Goal: Task Accomplishment & Management: Use online tool/utility

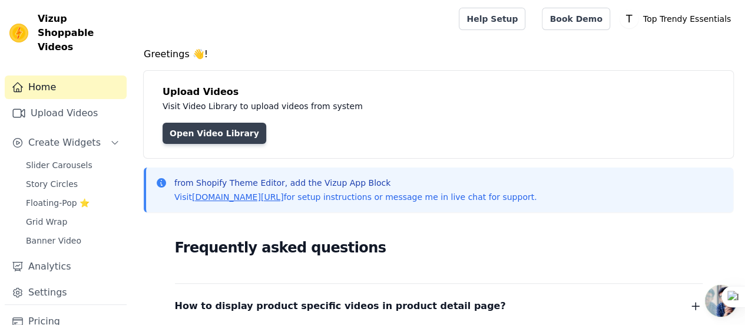
click at [223, 136] on link "Open Video Library" at bounding box center [215, 133] width 104 height 21
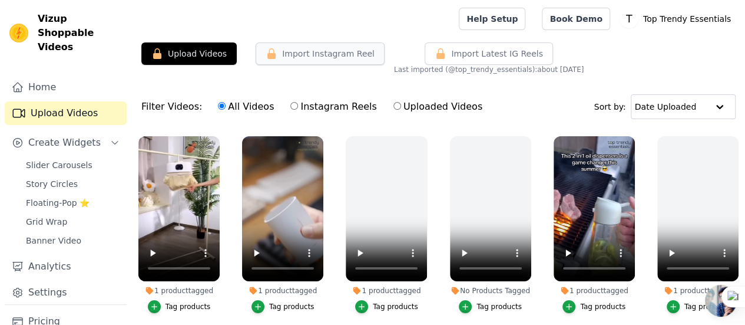
click at [310, 55] on button "Import Instagram Reel" at bounding box center [320, 53] width 129 height 22
click at [297, 55] on button "Import Instagram Reel" at bounding box center [320, 53] width 129 height 22
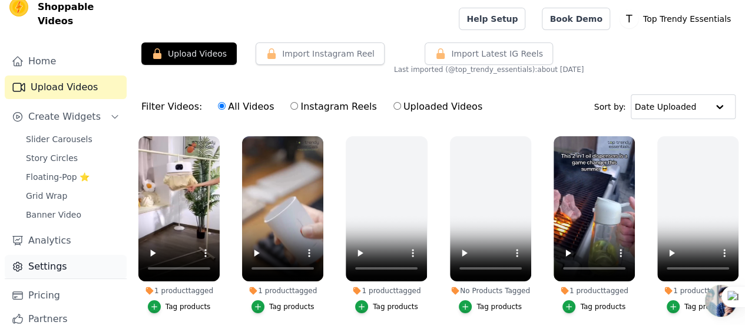
scroll to position [50, 0]
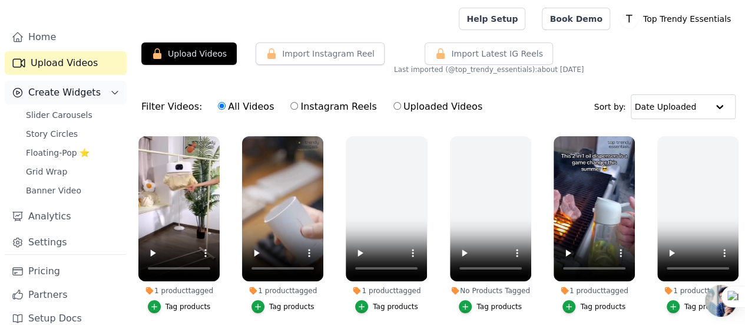
click at [58, 85] on span "Create Widgets" at bounding box center [64, 92] width 72 height 14
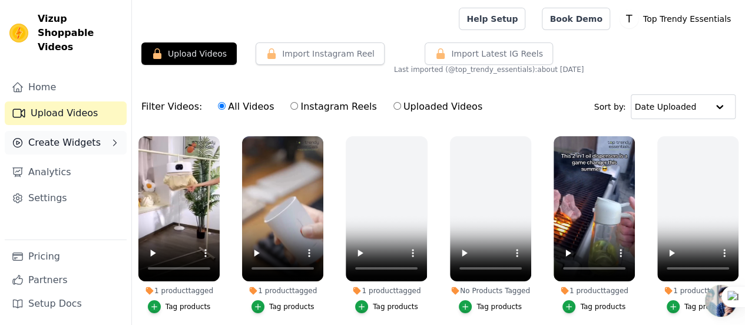
click at [63, 135] on span "Create Widgets" at bounding box center [64, 142] width 72 height 14
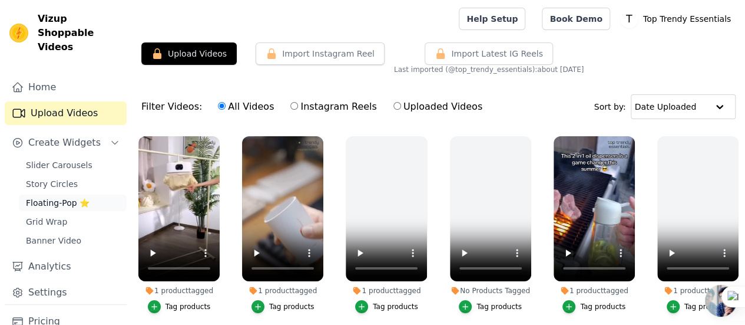
click at [54, 197] on span "Floating-Pop ⭐" at bounding box center [58, 203] width 64 height 12
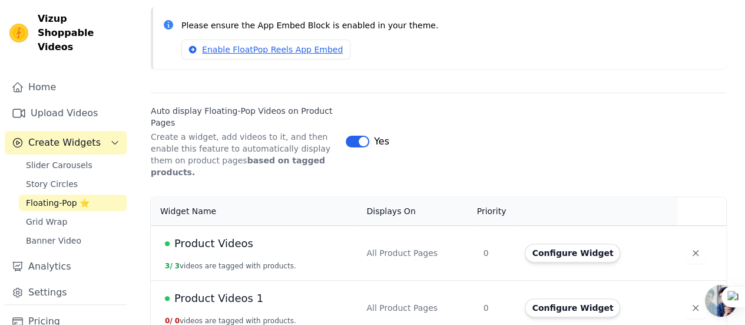
scroll to position [106, 0]
click at [552, 242] on button "Configure Widget" at bounding box center [572, 251] width 95 height 19
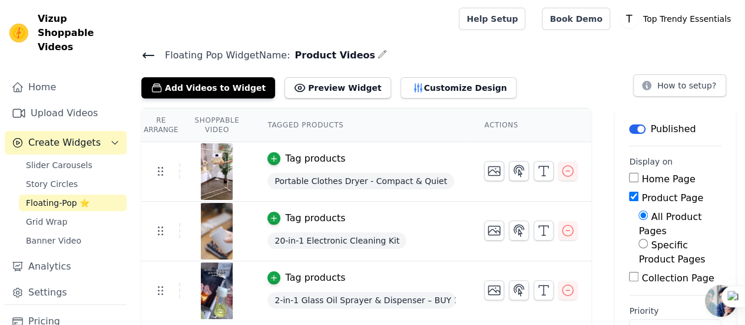
click at [146, 54] on icon at bounding box center [148, 55] width 11 height 5
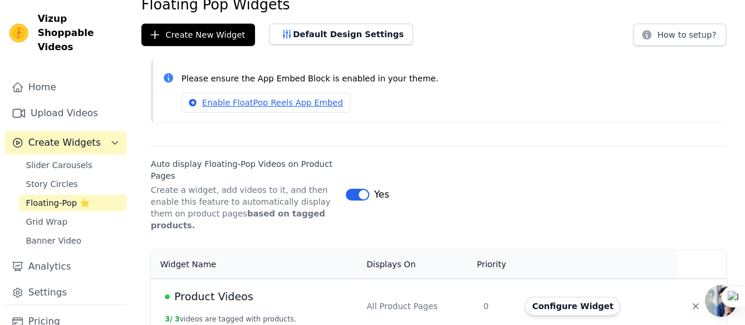
scroll to position [106, 0]
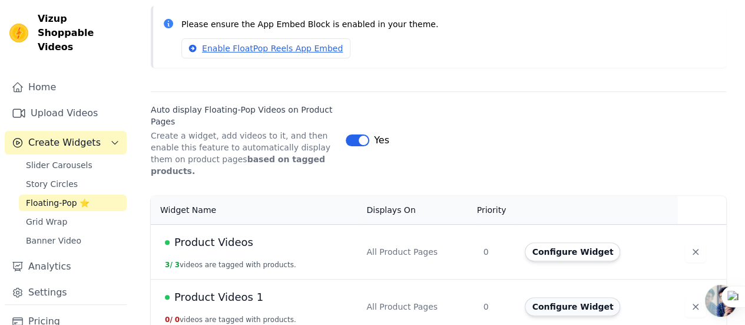
click at [558, 297] on button "Configure Widget" at bounding box center [572, 306] width 95 height 19
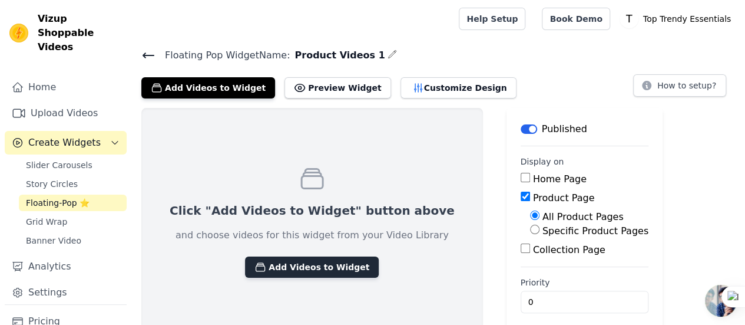
click at [292, 271] on button "Add Videos to Widget" at bounding box center [312, 266] width 134 height 21
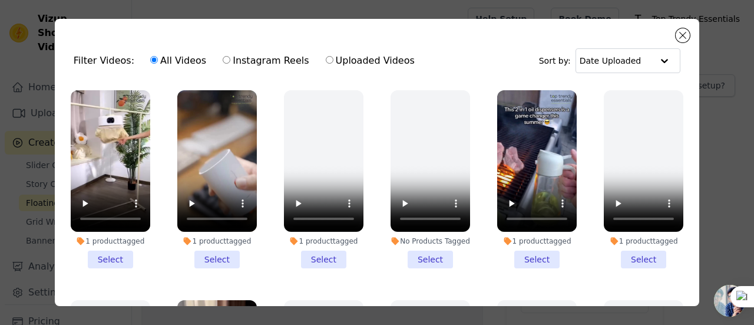
click at [211, 61] on div "All Videos Instagram Reels Uploaded Videos" at bounding box center [282, 60] width 277 height 27
click at [223, 60] on input "Instagram Reels" at bounding box center [227, 60] width 8 height 8
radio input "true"
click at [621, 56] on input "text" at bounding box center [616, 61] width 73 height 24
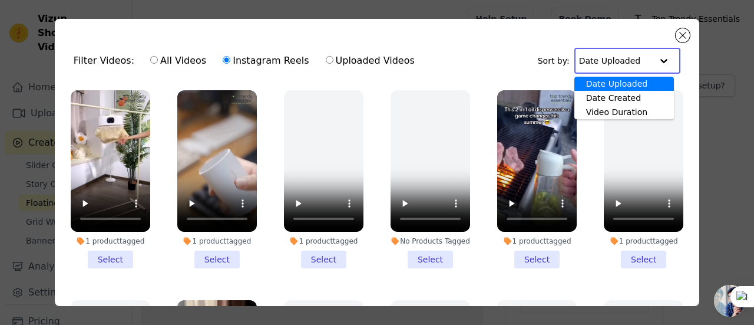
click at [614, 89] on div "Date Uploaded" at bounding box center [624, 84] width 100 height 14
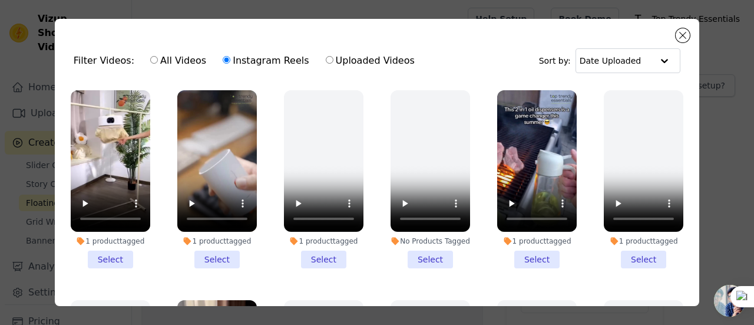
click at [433, 71] on div "Filter Videos: All Videos Instagram Reels Uploaded Videos Sort by: Date Uploaded" at bounding box center [376, 61] width 625 height 46
click at [682, 37] on button "Close modal" at bounding box center [683, 35] width 14 height 14
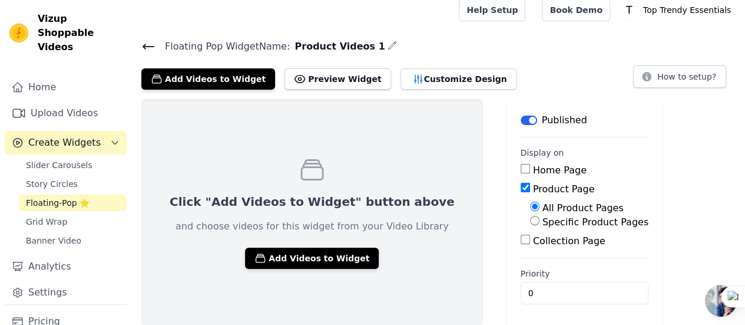
scroll to position [9, 0]
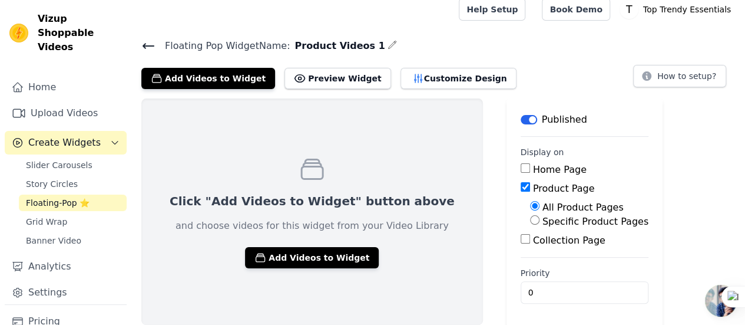
click at [151, 44] on icon at bounding box center [148, 46] width 14 height 14
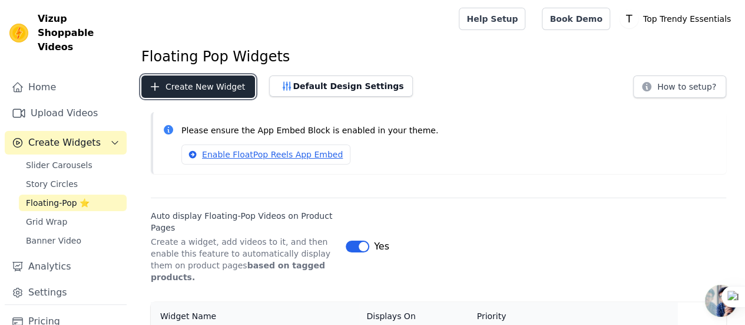
click at [179, 87] on button "Create New Widget" at bounding box center [198, 86] width 114 height 22
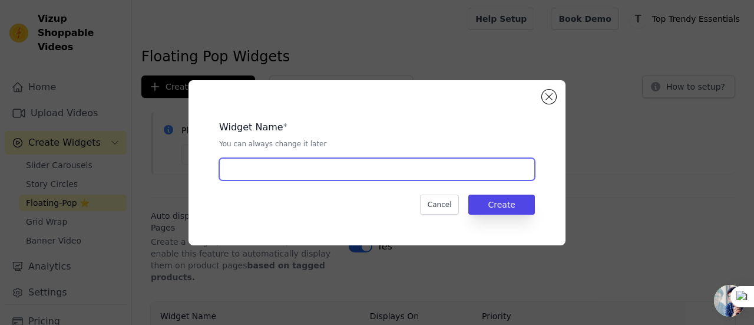
click at [303, 165] on input "text" at bounding box center [377, 169] width 316 height 22
type input "n"
type input "New Widgets"
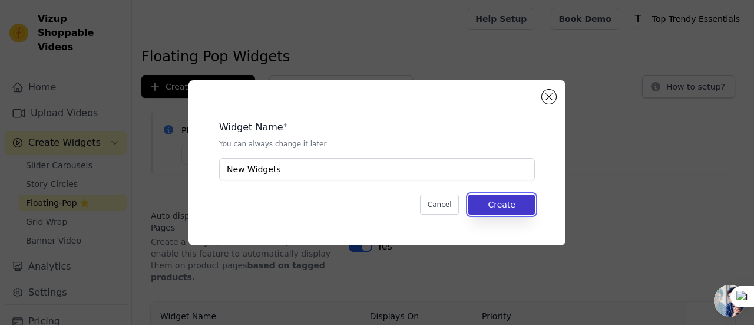
click at [508, 202] on button "Create" at bounding box center [501, 204] width 67 height 20
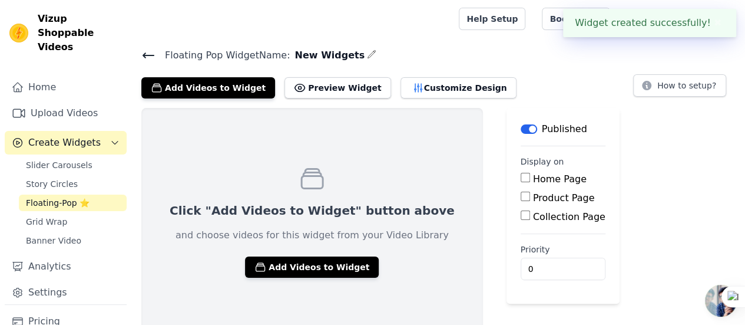
click at [521, 196] on input "Product Page" at bounding box center [525, 195] width 9 height 9
checkbox input "true"
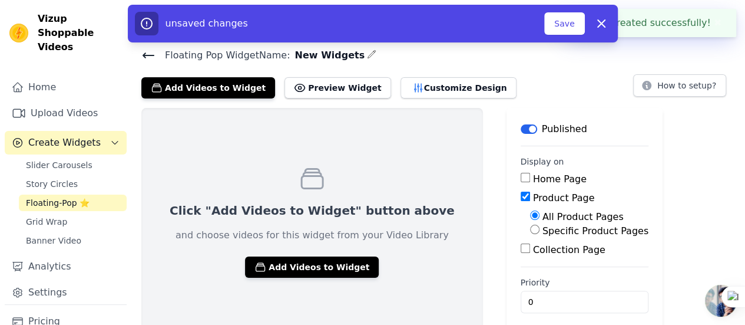
click at [530, 231] on input "Specific Product Pages" at bounding box center [534, 228] width 9 height 9
radio input "true"
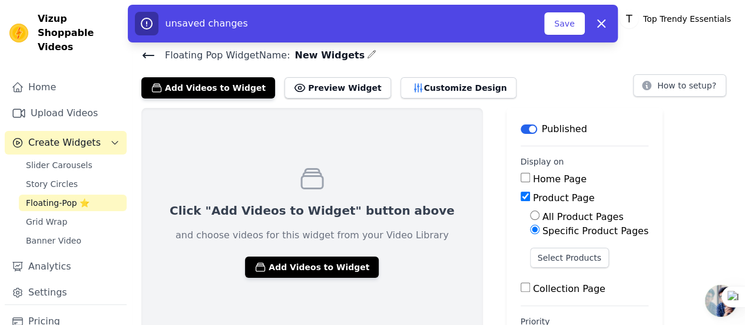
scroll to position [48, 0]
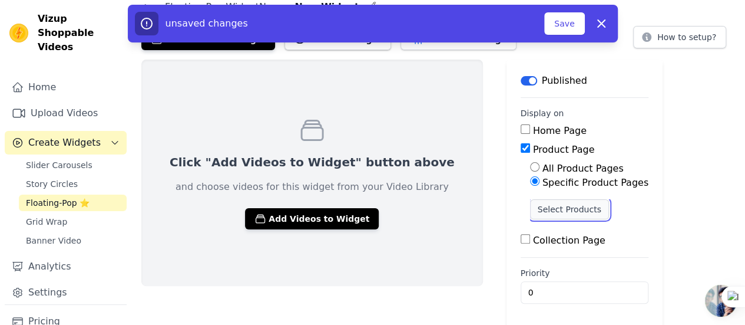
click at [530, 208] on button "Select Products" at bounding box center [569, 209] width 79 height 20
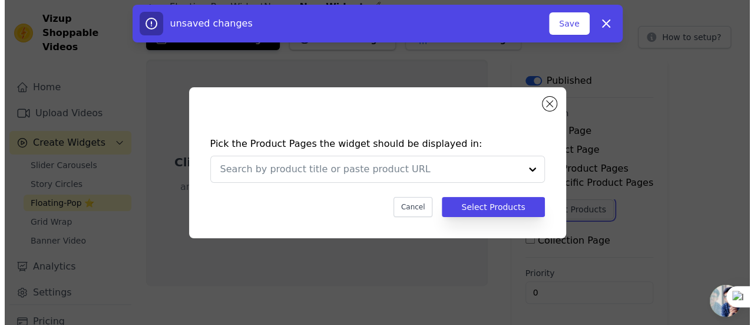
scroll to position [0, 0]
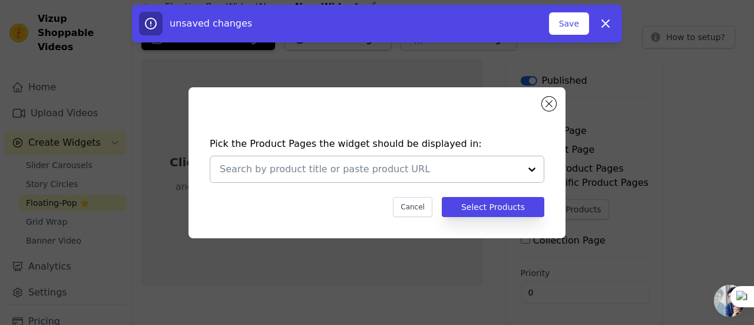
click at [397, 171] on input "text" at bounding box center [370, 169] width 300 height 14
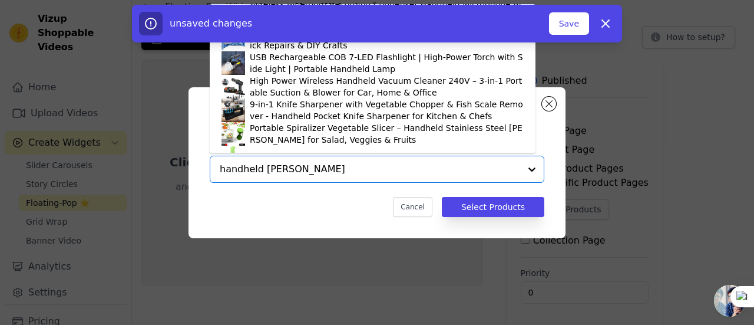
type input "handheld sewing"
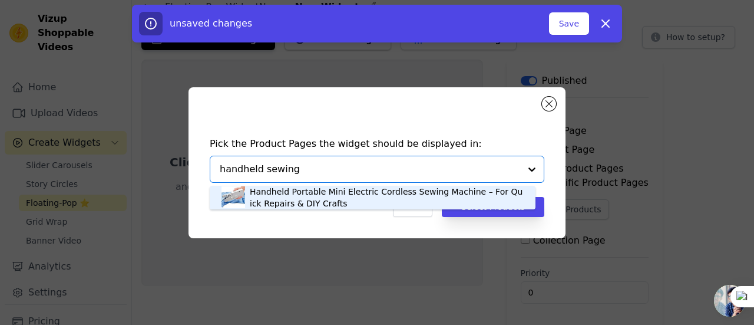
click at [305, 191] on div "Handheld Portable Mini Electric Cordless Sewing Machine – For Quick Repairs & D…" at bounding box center [387, 198] width 274 height 24
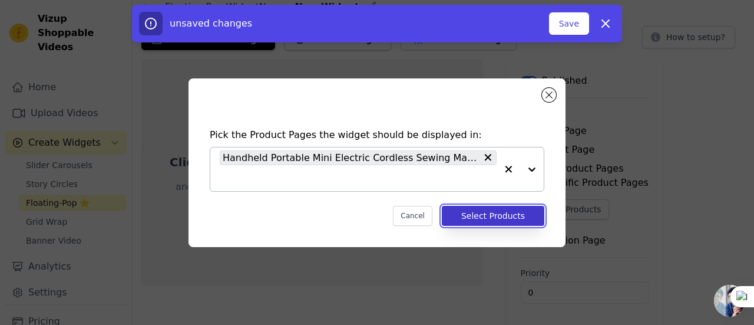
click at [490, 217] on button "Select Products" at bounding box center [493, 216] width 102 height 20
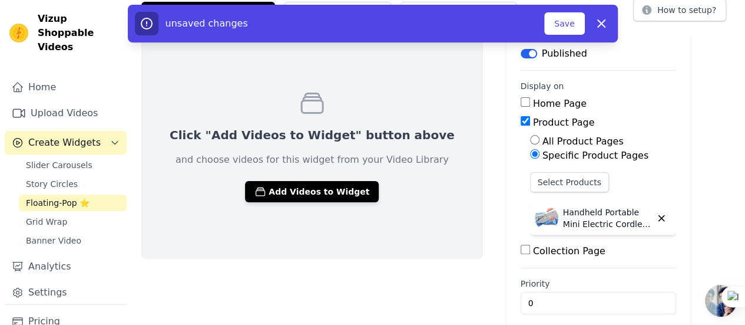
scroll to position [86, 0]
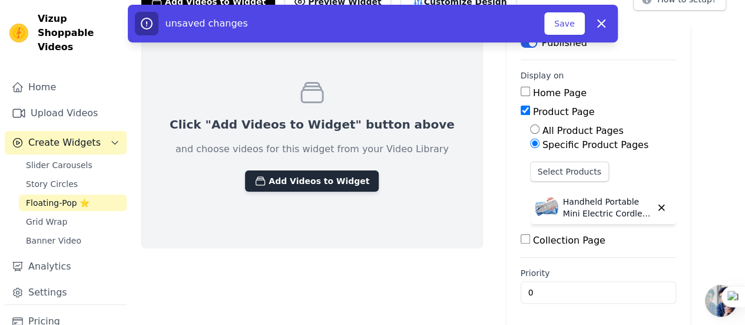
click at [305, 181] on button "Add Videos to Widget" at bounding box center [312, 180] width 134 height 21
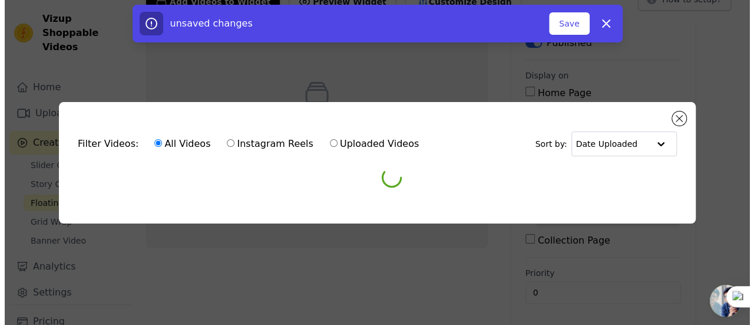
scroll to position [0, 0]
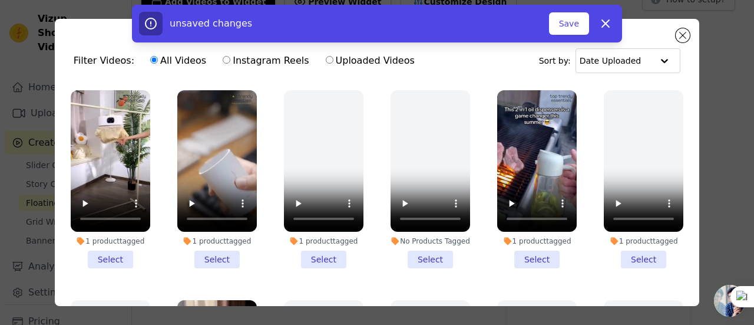
click at [211, 56] on div "All Videos Instagram Reels Uploaded Videos" at bounding box center [282, 60] width 277 height 27
click at [223, 58] on input "Instagram Reels" at bounding box center [227, 60] width 8 height 8
radio input "true"
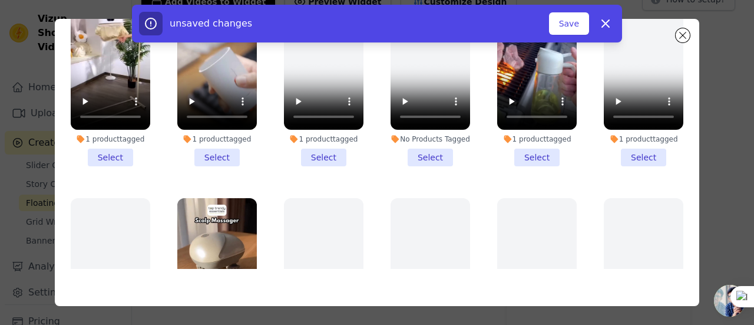
click at [687, 30] on div "unsaved changes Save Dismiss" at bounding box center [377, 24] width 754 height 38
click at [681, 34] on div "unsaved changes Save Dismiss" at bounding box center [377, 24] width 754 height 38
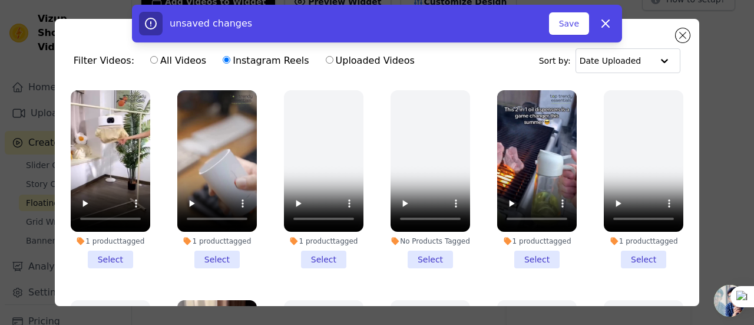
click at [686, 35] on div "unsaved changes Save Dismiss" at bounding box center [377, 24] width 754 height 38
click at [685, 35] on div "unsaved changes Save Dismiss" at bounding box center [377, 24] width 754 height 38
click at [568, 23] on button "Save" at bounding box center [569, 23] width 40 height 22
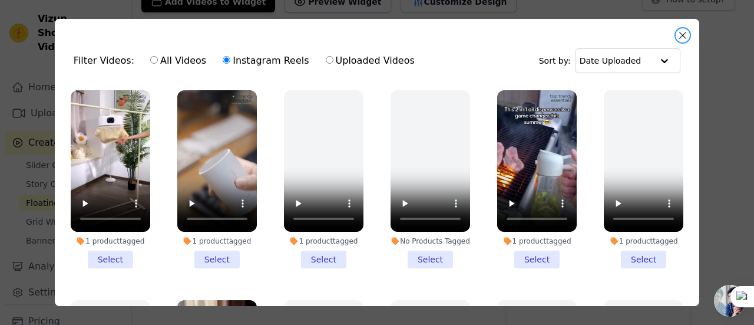
click at [681, 36] on button "Close modal" at bounding box center [683, 35] width 14 height 14
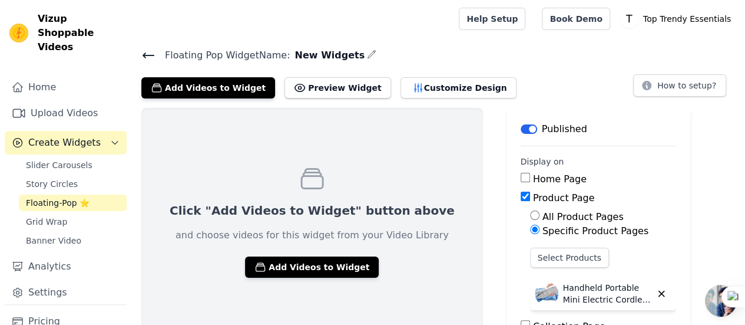
click at [148, 53] on icon at bounding box center [148, 55] width 14 height 14
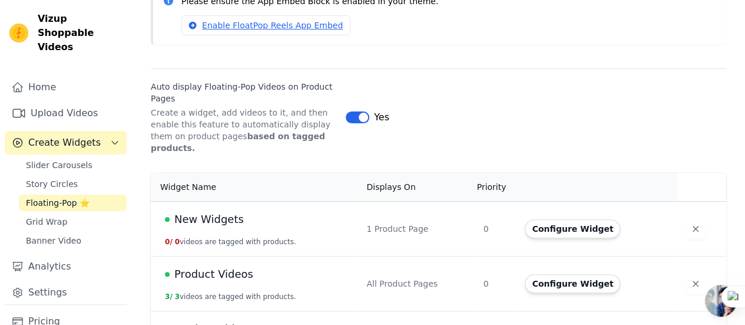
scroll to position [160, 0]
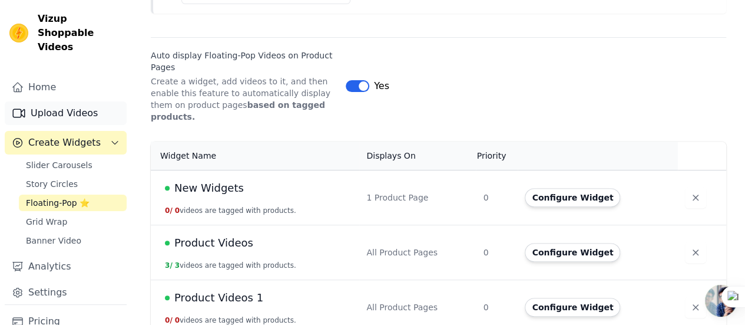
click at [72, 106] on link "Upload Videos" at bounding box center [66, 113] width 122 height 24
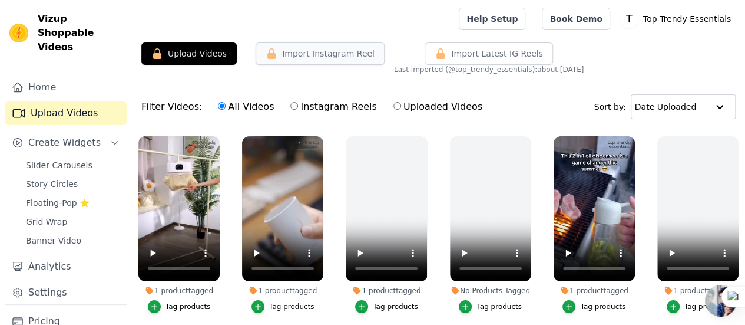
click at [266, 52] on icon "button" at bounding box center [272, 54] width 12 height 12
click at [277, 54] on button "Import Instagram Reel" at bounding box center [320, 53] width 129 height 22
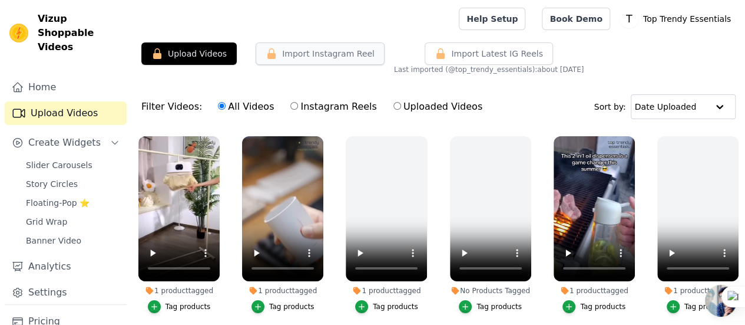
click at [277, 54] on button "Import Instagram Reel" at bounding box center [320, 53] width 129 height 22
click at [333, 54] on button "Import Instagram Reel" at bounding box center [320, 53] width 129 height 22
click at [472, 52] on span "Import Latest IG Reels" at bounding box center [497, 54] width 92 height 12
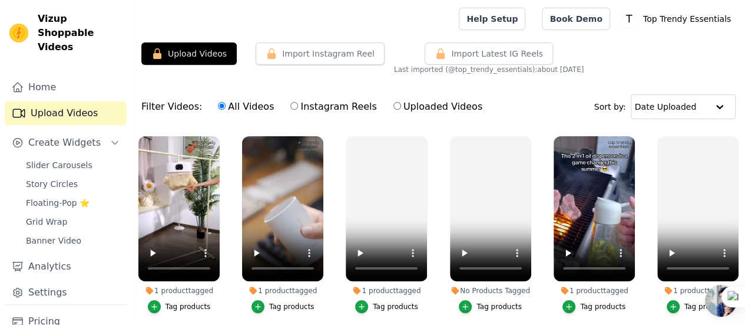
click at [290, 105] on input "Instagram Reels" at bounding box center [294, 106] width 8 height 8
radio input "true"
click at [317, 58] on button "Import Instagram Reel" at bounding box center [320, 53] width 129 height 22
click at [316, 54] on button "Import Instagram Reel" at bounding box center [320, 53] width 129 height 22
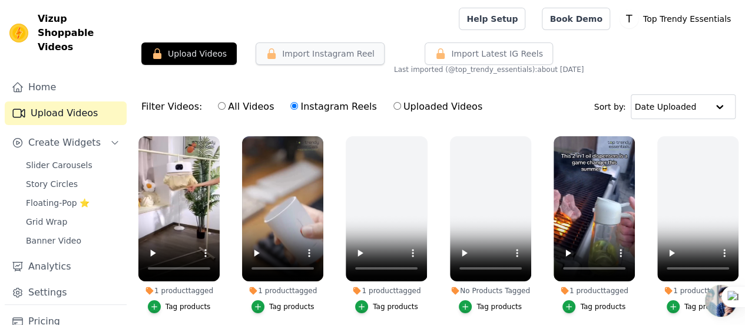
click at [316, 54] on button "Import Instagram Reel" at bounding box center [320, 53] width 129 height 22
click at [77, 108] on link "Upload Videos" at bounding box center [66, 113] width 122 height 24
click at [77, 104] on link "Upload Videos" at bounding box center [66, 113] width 122 height 24
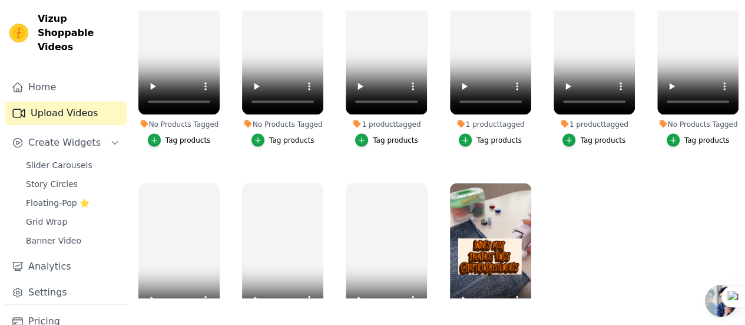
scroll to position [1150, 0]
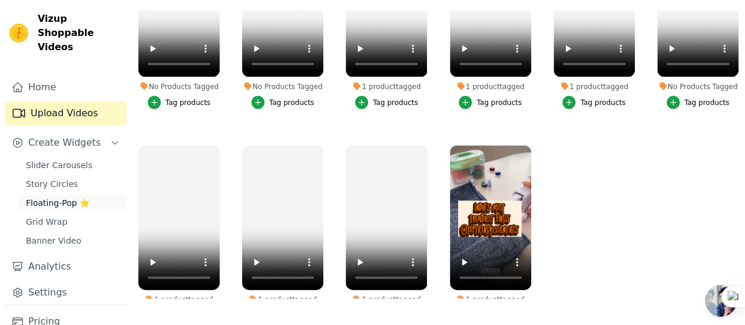
click at [51, 197] on span "Floating-Pop ⭐" at bounding box center [58, 203] width 64 height 12
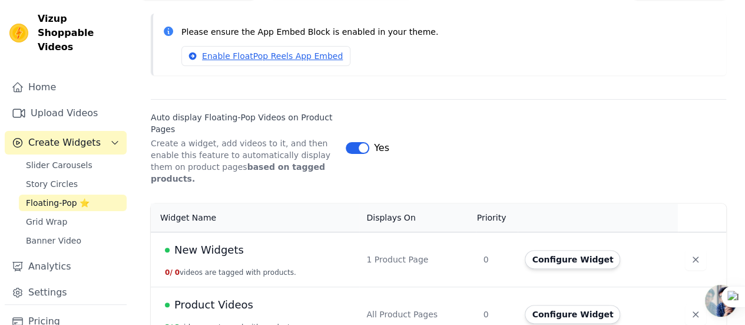
scroll to position [160, 0]
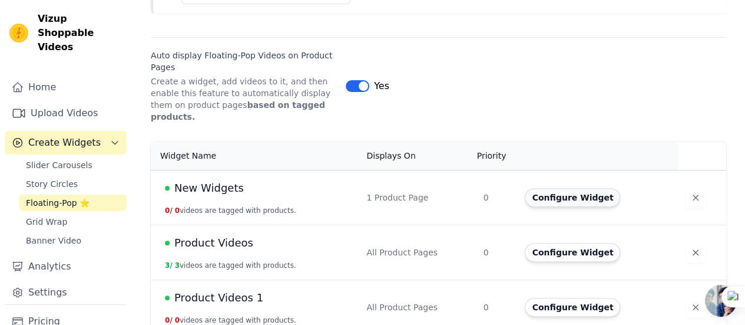
click at [550, 188] on button "Configure Widget" at bounding box center [572, 197] width 95 height 19
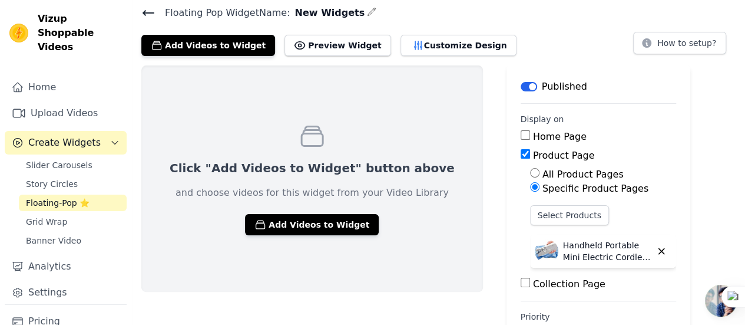
scroll to position [86, 0]
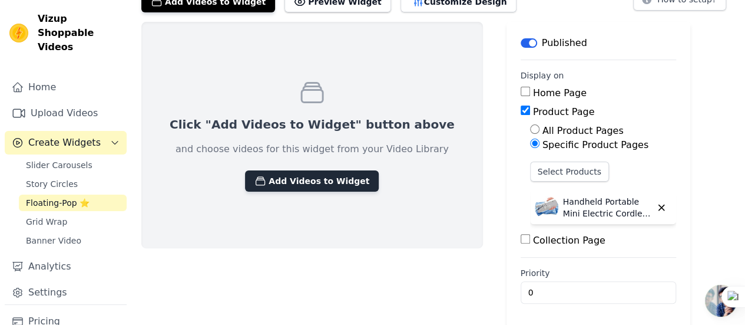
click at [296, 179] on button "Add Videos to Widget" at bounding box center [312, 180] width 134 height 21
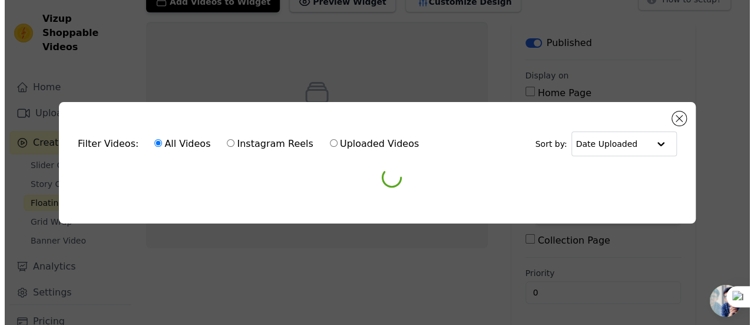
scroll to position [0, 0]
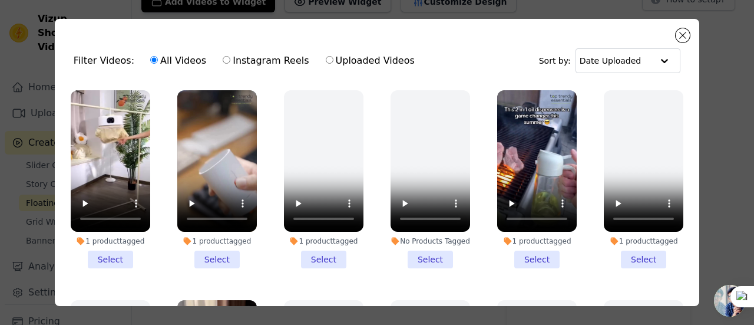
click at [306, 60] on div "All Videos Instagram Reels Uploaded Videos" at bounding box center [282, 60] width 277 height 27
click at [326, 62] on input "Uploaded Videos" at bounding box center [330, 60] width 8 height 8
radio input "true"
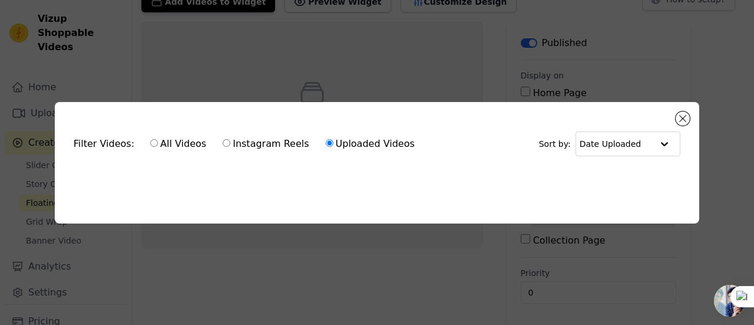
click at [164, 201] on div "Filter Videos: All Videos Instagram Reels Uploaded Videos Sort by: Date Uploade…" at bounding box center [377, 162] width 644 height 121
click at [620, 143] on input "text" at bounding box center [616, 144] width 73 height 24
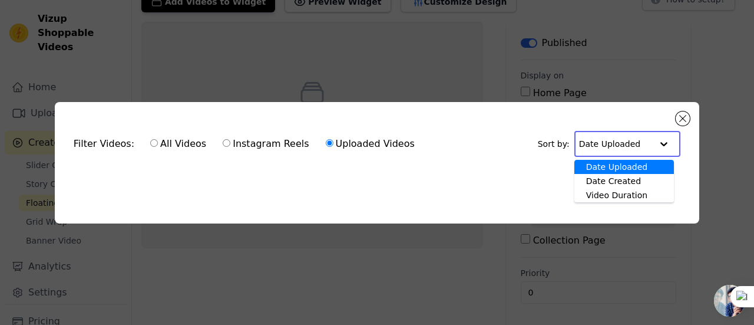
click at [381, 178] on ul at bounding box center [376, 176] width 625 height 19
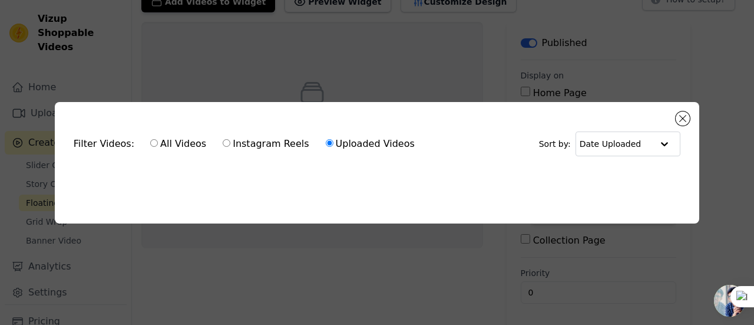
click at [157, 140] on label "All Videos" at bounding box center [178, 143] width 57 height 15
click at [157, 140] on input "All Videos" at bounding box center [154, 143] width 8 height 8
radio input "true"
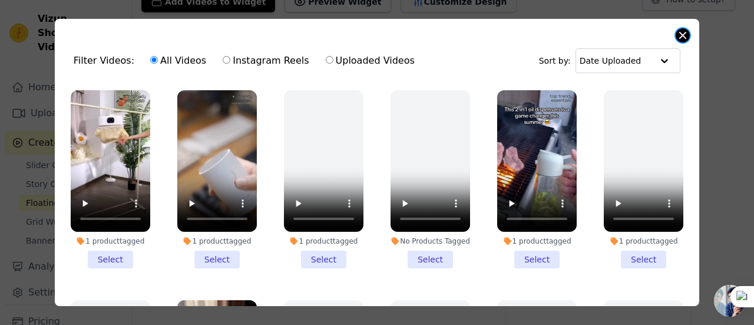
click at [677, 38] on button "Close modal" at bounding box center [683, 35] width 14 height 14
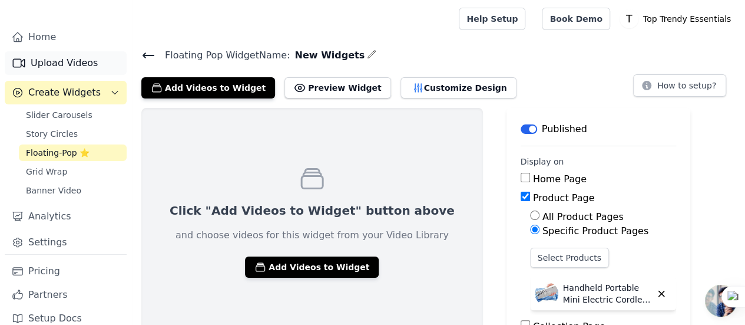
click at [74, 51] on link "Upload Videos" at bounding box center [66, 63] width 122 height 24
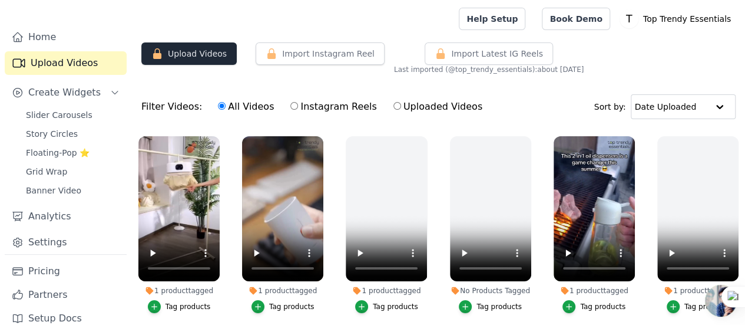
click at [170, 58] on button "Upload Videos" at bounding box center [188, 53] width 95 height 22
click at [190, 59] on button "Upload Videos" at bounding box center [188, 53] width 95 height 22
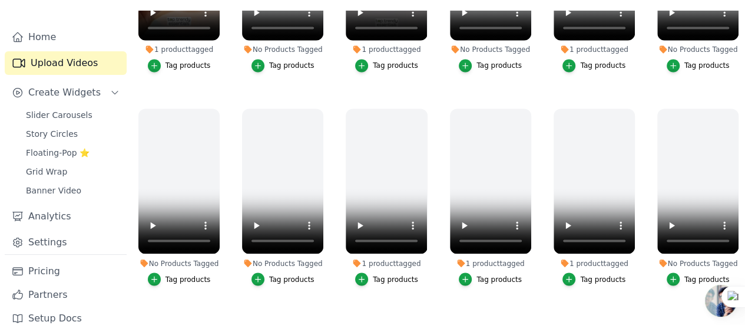
scroll to position [1150, 0]
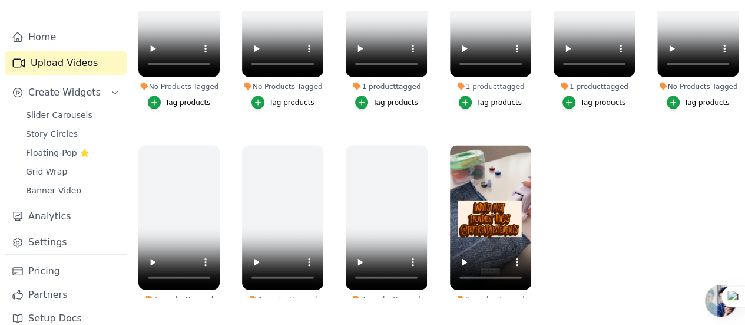
click at [468, 310] on icon "button" at bounding box center [465, 314] width 8 height 8
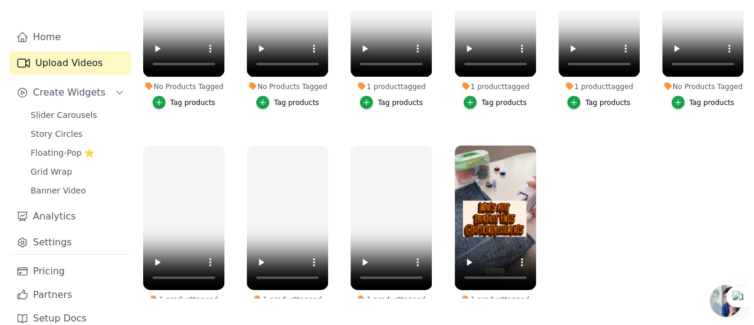
scroll to position [1164, 0]
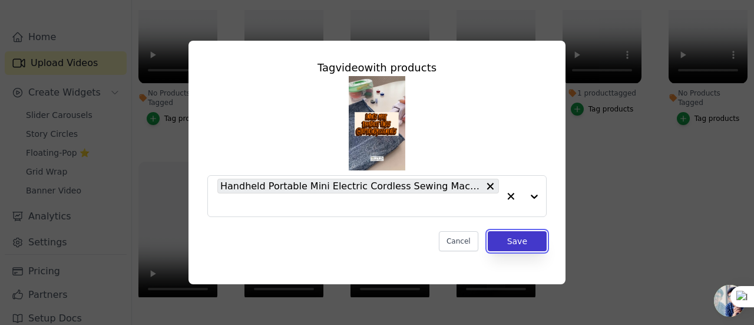
click at [522, 242] on button "Save" at bounding box center [517, 241] width 59 height 20
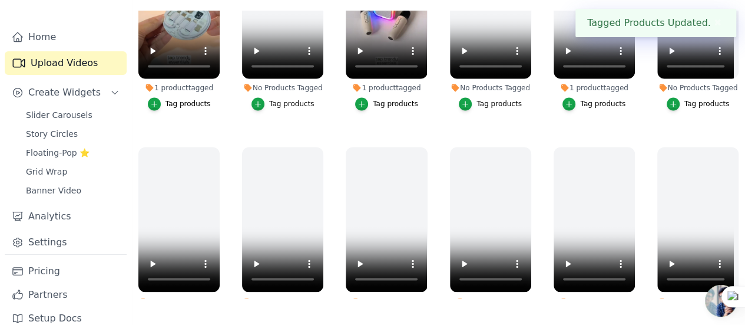
scroll to position [915, 0]
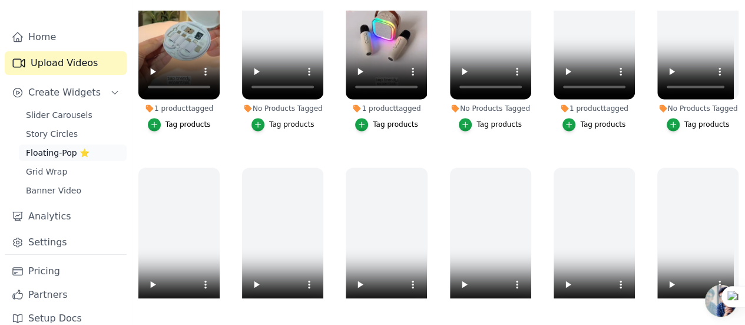
click at [67, 147] on span "Floating-Pop ⭐" at bounding box center [58, 153] width 64 height 12
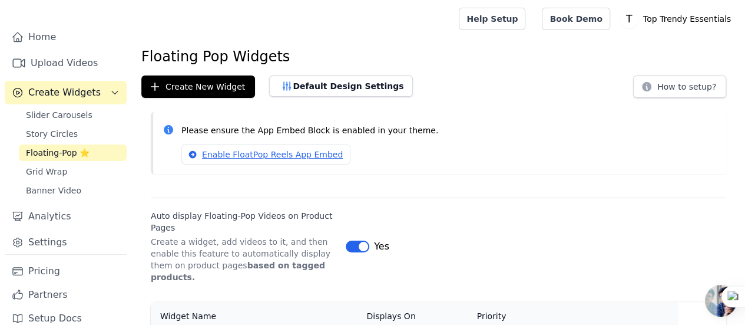
scroll to position [160, 0]
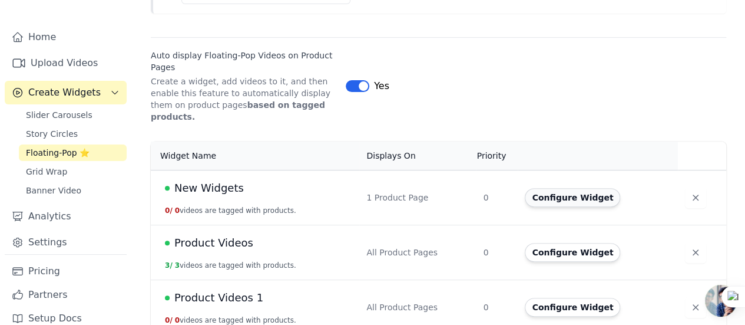
click at [574, 188] on button "Configure Widget" at bounding box center [572, 197] width 95 height 19
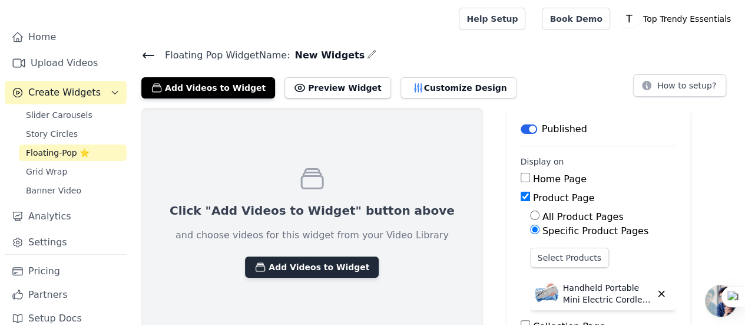
click at [274, 272] on button "Add Videos to Widget" at bounding box center [312, 266] width 134 height 21
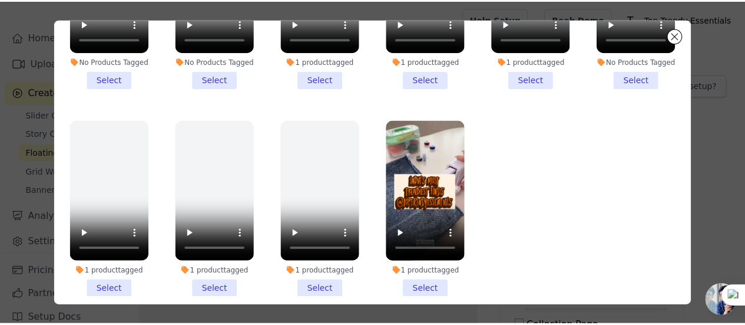
scroll to position [102, 0]
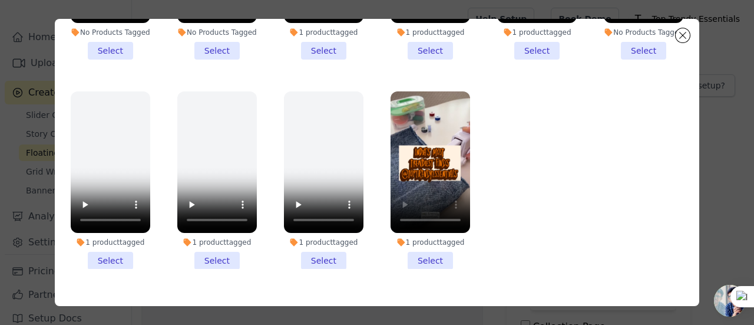
click at [426, 231] on li "1 product tagged Select" at bounding box center [430, 180] width 80 height 178
click at [0, 0] on input "1 product tagged Select" at bounding box center [0, 0] width 0 height 0
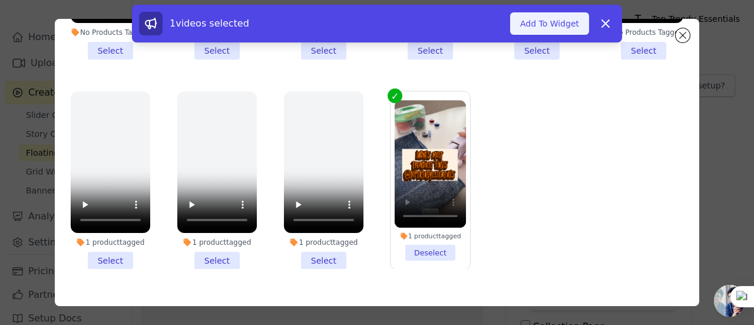
click at [556, 28] on button "Add To Widget" at bounding box center [549, 23] width 79 height 22
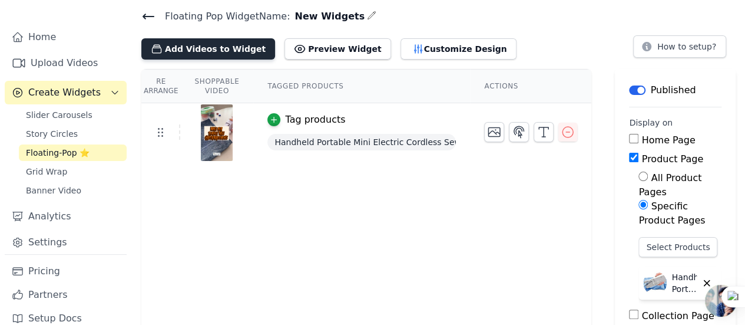
scroll to position [0, 0]
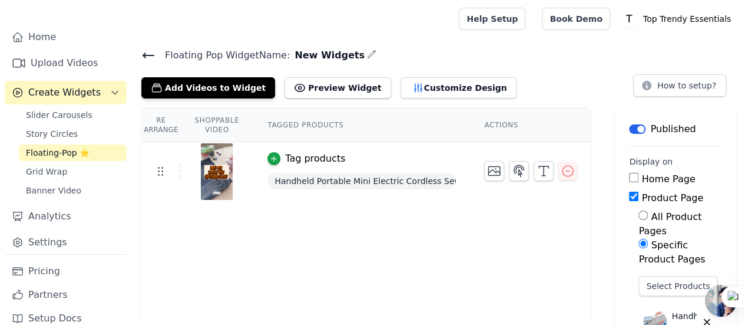
click at [153, 56] on icon at bounding box center [148, 55] width 14 height 14
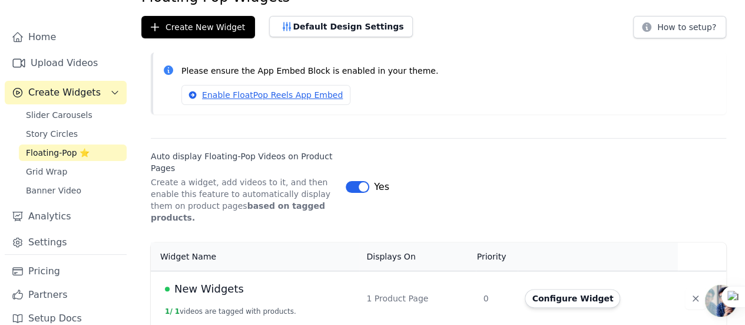
scroll to position [160, 0]
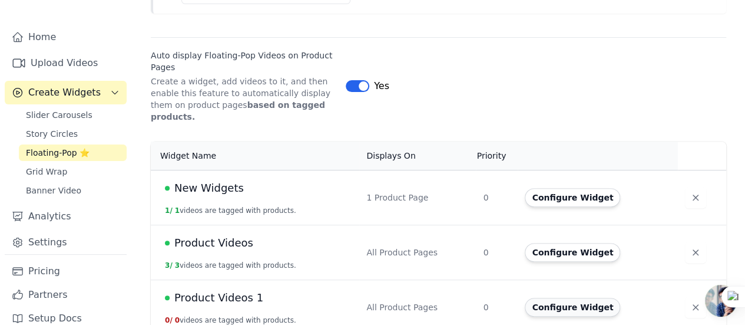
click at [566, 297] on button "Configure Widget" at bounding box center [572, 306] width 95 height 19
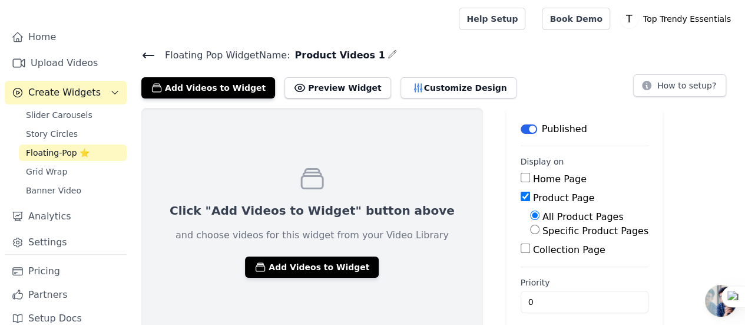
click at [142, 54] on icon at bounding box center [148, 55] width 14 height 14
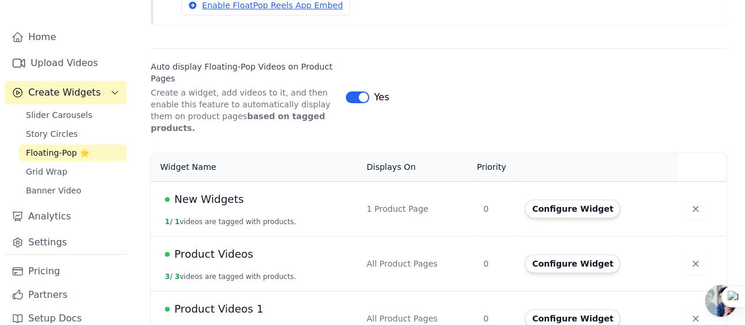
scroll to position [160, 0]
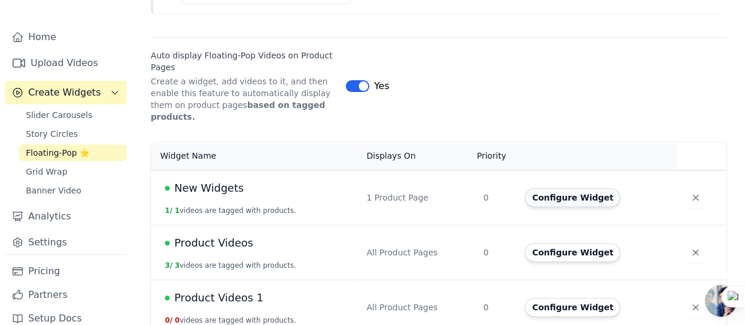
click at [545, 192] on button "Configure Widget" at bounding box center [572, 197] width 95 height 19
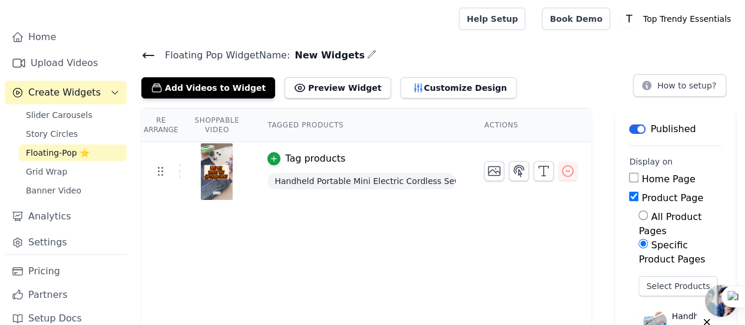
click at [155, 51] on span "Floating Pop Widget Name:" at bounding box center [222, 55] width 134 height 14
click at [151, 52] on icon at bounding box center [148, 55] width 14 height 14
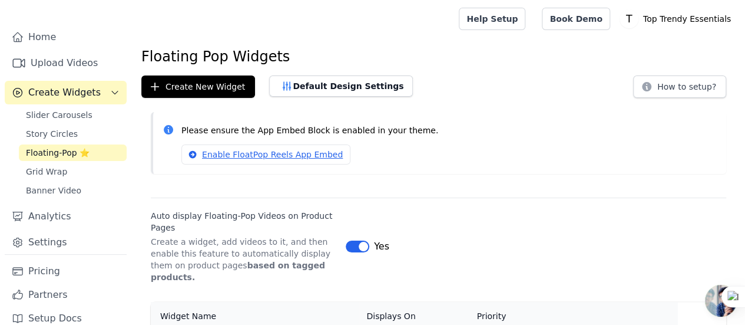
scroll to position [160, 0]
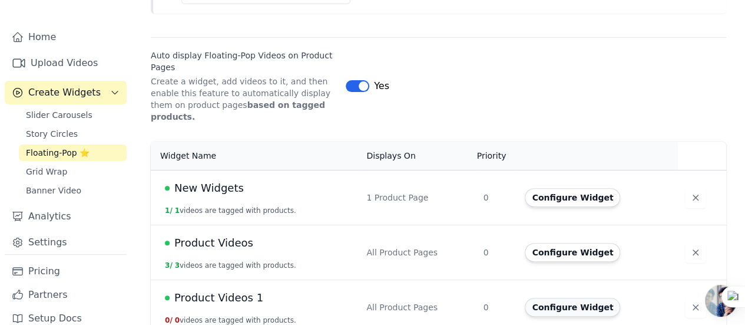
click at [586, 297] on button "Configure Widget" at bounding box center [572, 306] width 95 height 19
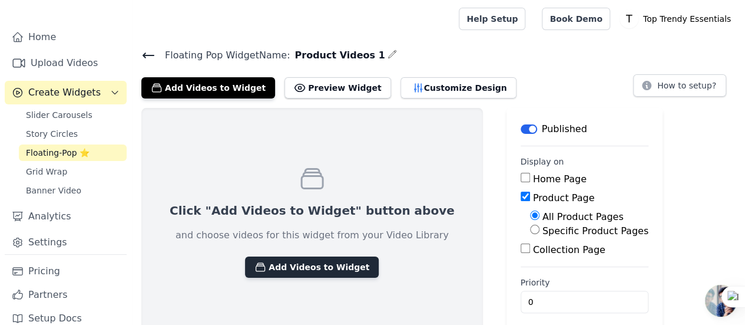
click at [319, 264] on button "Add Videos to Widget" at bounding box center [312, 266] width 134 height 21
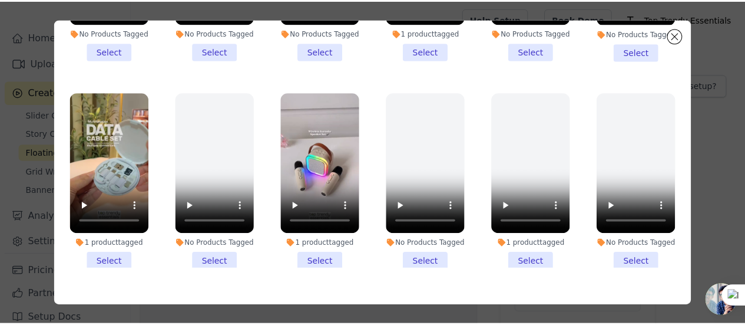
scroll to position [802, 0]
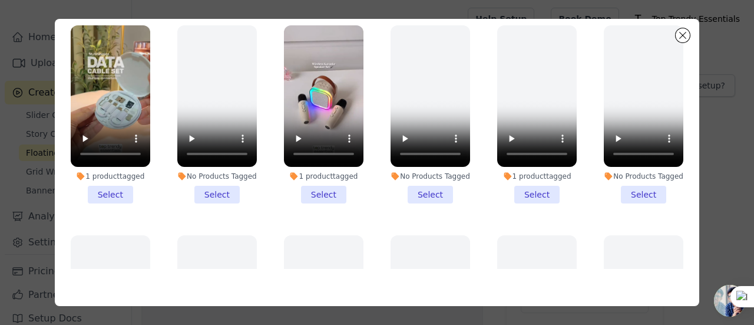
click at [309, 176] on li "1 product tagged Select" at bounding box center [324, 114] width 80 height 178
click at [0, 0] on input "1 product tagged Select" at bounding box center [0, 0] width 0 height 0
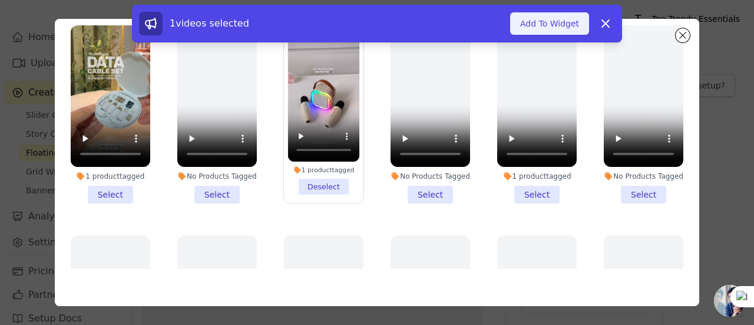
click at [532, 29] on button "Add To Widget" at bounding box center [549, 23] width 79 height 22
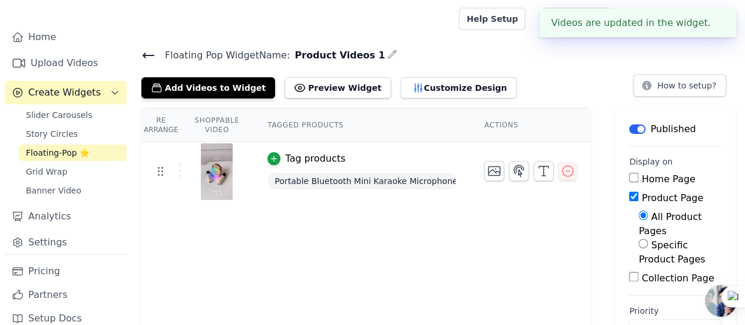
click at [206, 176] on img at bounding box center [216, 171] width 33 height 57
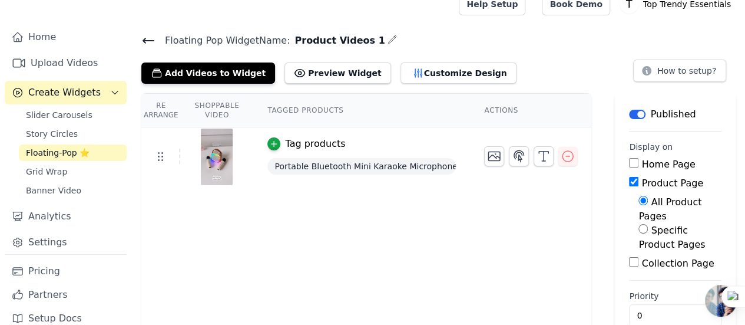
scroll to position [24, 0]
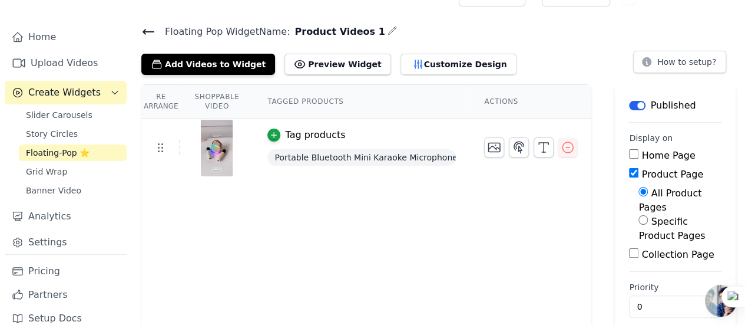
click at [638, 215] on input "Specific Product Pages" at bounding box center [642, 219] width 9 height 9
radio input "true"
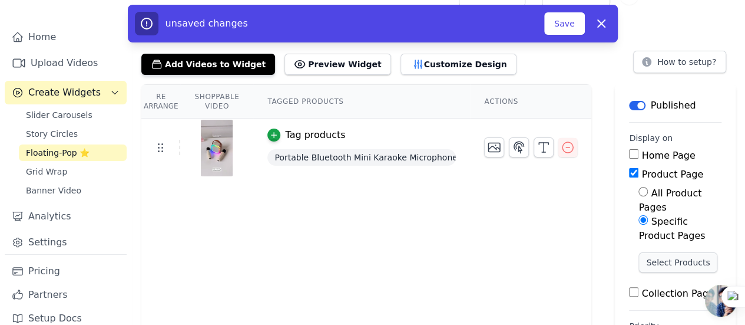
scroll to position [62, 0]
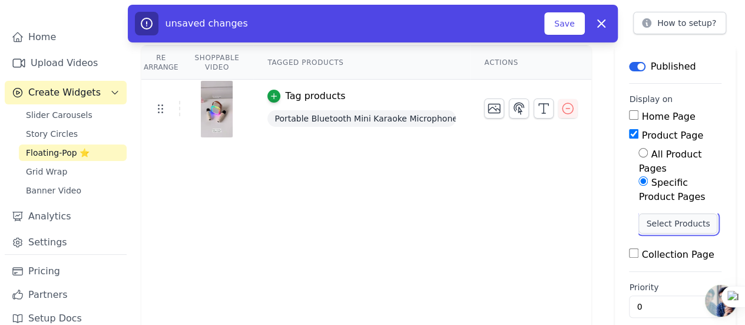
click at [660, 213] on button "Select Products" at bounding box center [677, 223] width 79 height 20
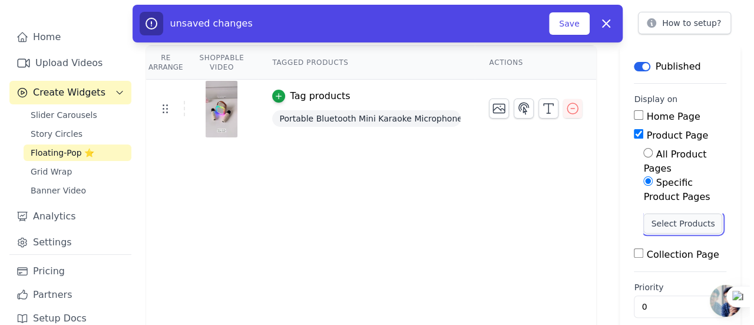
scroll to position [0, 0]
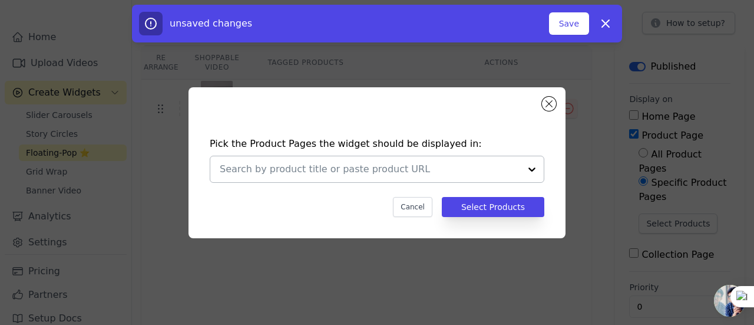
click at [337, 160] on div at bounding box center [370, 169] width 300 height 26
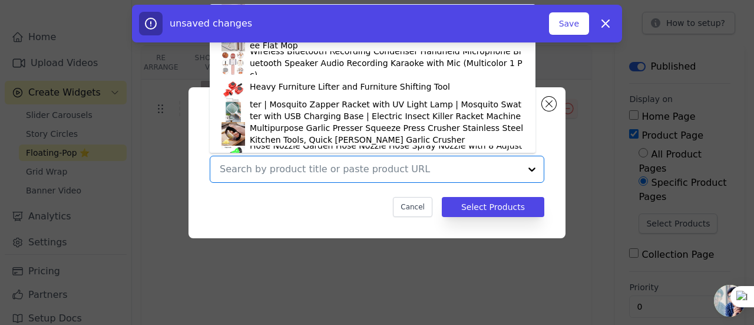
click at [311, 171] on input "text" at bounding box center [370, 169] width 300 height 14
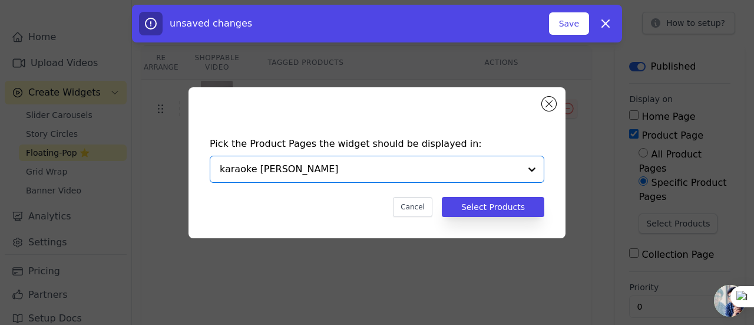
type input "karaoke speaker"
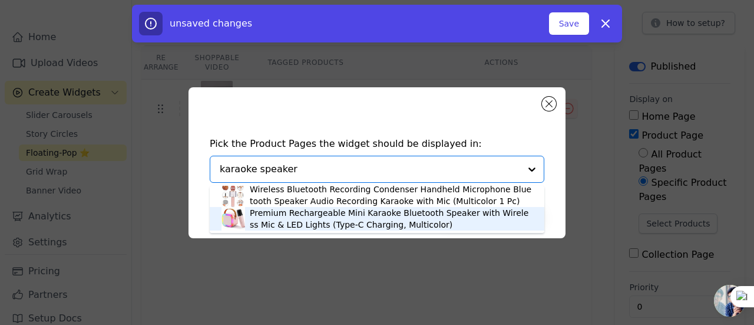
scroll to position [3, 0]
click at [300, 219] on div "Premium Rechargeable Mini Karaoke Bluetooth Speaker with Wireless Mic & LED Lig…" at bounding box center [391, 218] width 283 height 24
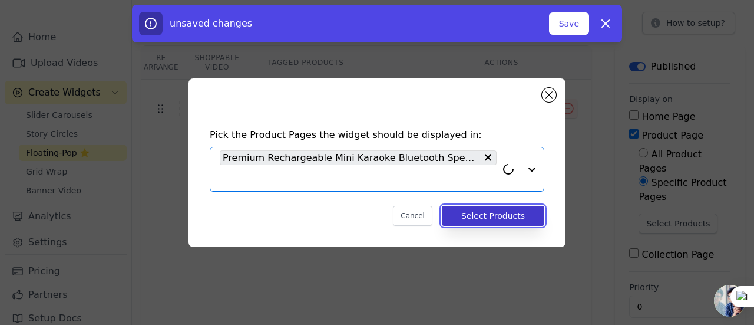
click at [505, 220] on button "Select Products" at bounding box center [493, 216] width 102 height 20
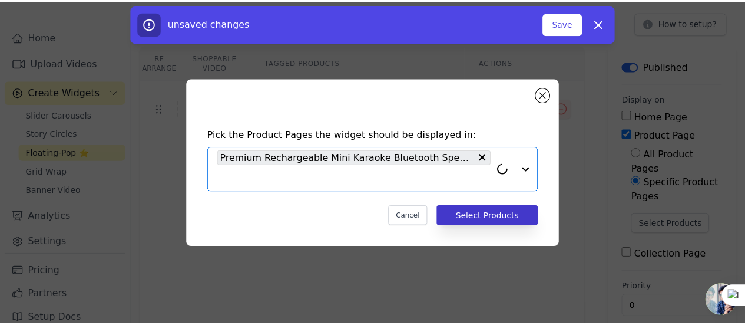
scroll to position [62, 0]
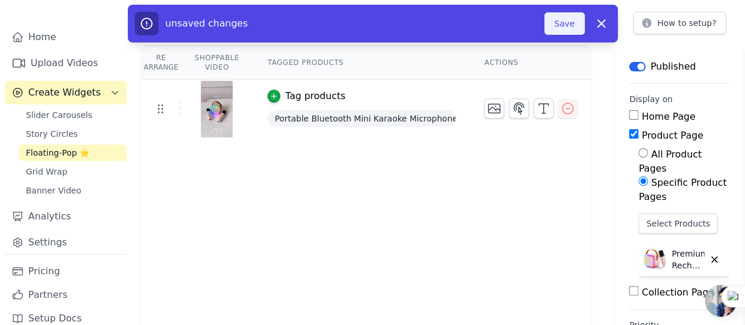
click at [561, 28] on button "Save" at bounding box center [564, 23] width 40 height 22
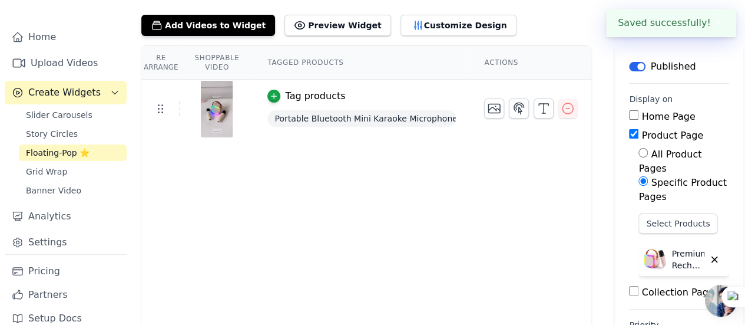
click at [568, 24] on div "Add Videos to Widget Preview Widget Customize Design How to setup?" at bounding box center [438, 23] width 594 height 26
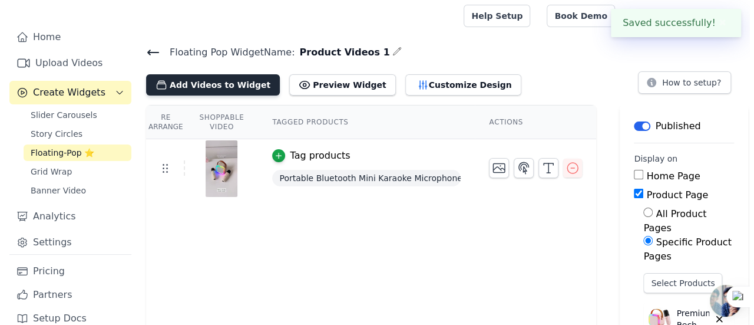
scroll to position [0, 0]
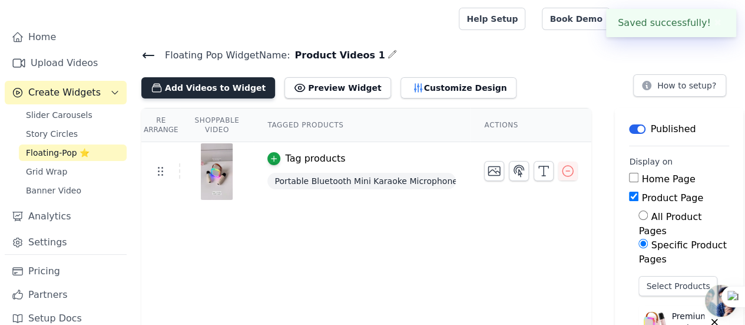
click at [199, 88] on button "Add Videos to Widget" at bounding box center [208, 87] width 134 height 21
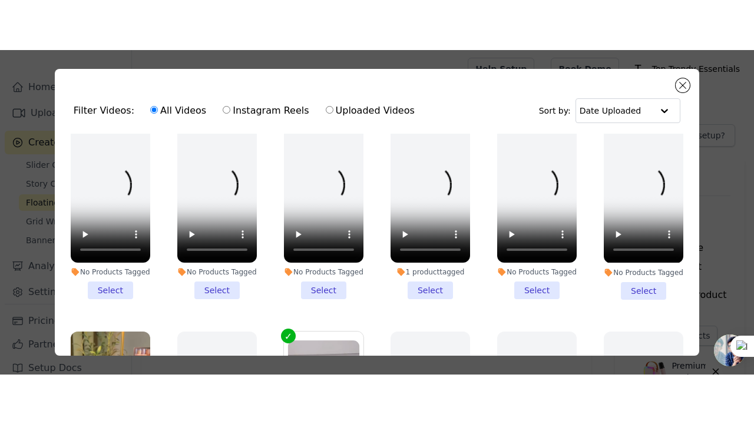
scroll to position [766, 0]
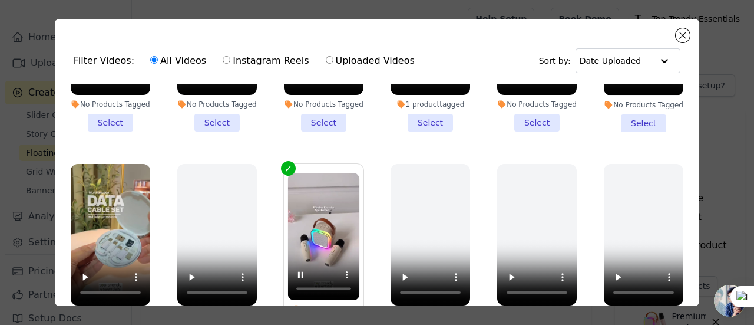
click at [415, 130] on ul "1 product tagged Select 1 product tagged Select 1 product tagged Select No Prod…" at bounding box center [376, 227] width 625 height 287
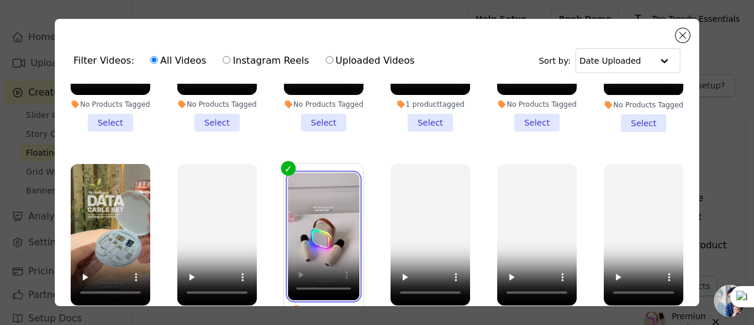
click at [309, 204] on video at bounding box center [324, 236] width 72 height 127
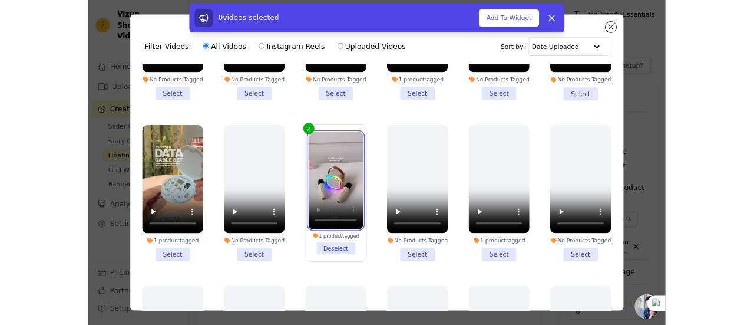
scroll to position [0, 0]
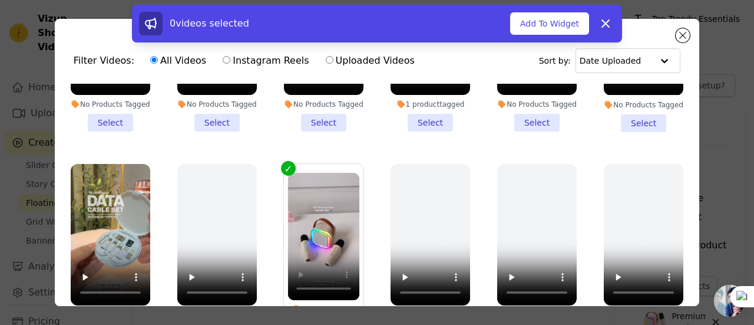
click at [283, 163] on label "1 product tagged Deselect" at bounding box center [323, 252] width 81 height 179
click at [0, 0] on input "1 product tagged Deselect" at bounding box center [0, 0] width 0 height 0
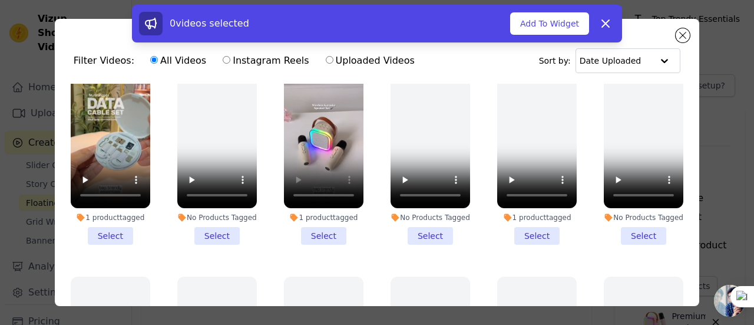
scroll to position [861, 0]
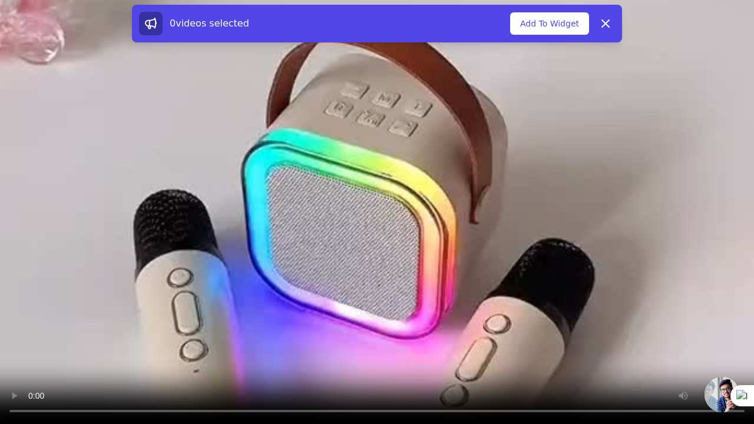
click at [0, 324] on video at bounding box center [377, 212] width 754 height 424
click at [237, 144] on video at bounding box center [377, 212] width 754 height 424
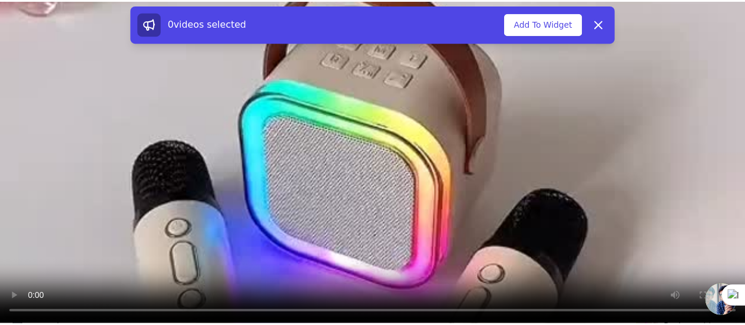
scroll to position [0, 0]
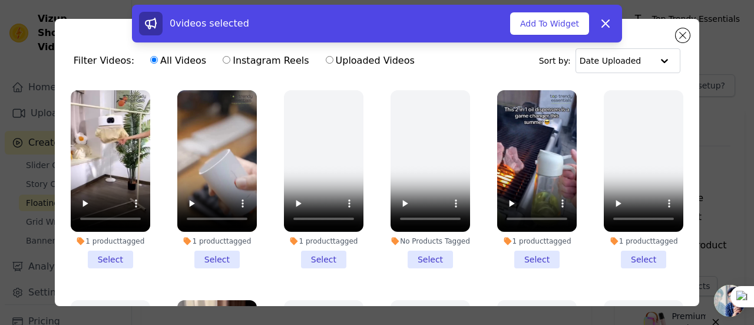
click at [680, 36] on div "0 videos selected Add To Widget Dismiss" at bounding box center [377, 26] width 754 height 42
click at [600, 24] on icon at bounding box center [605, 23] width 14 height 14
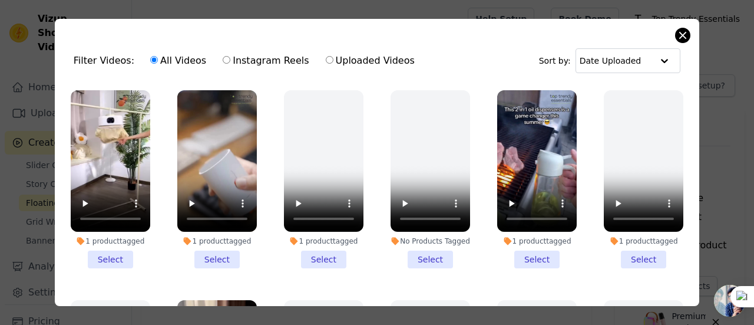
drag, startPoint x: 670, startPoint y: 34, endPoint x: 677, endPoint y: 36, distance: 6.9
click at [671, 34] on div "Filter Videos: All Videos Instagram Reels Uploaded Videos Sort by: Date Uploade…" at bounding box center [377, 162] width 644 height 287
click at [680, 37] on button "Close modal" at bounding box center [683, 35] width 14 height 14
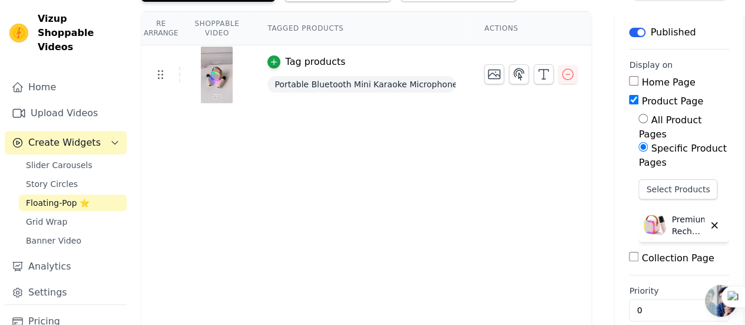
scroll to position [100, 0]
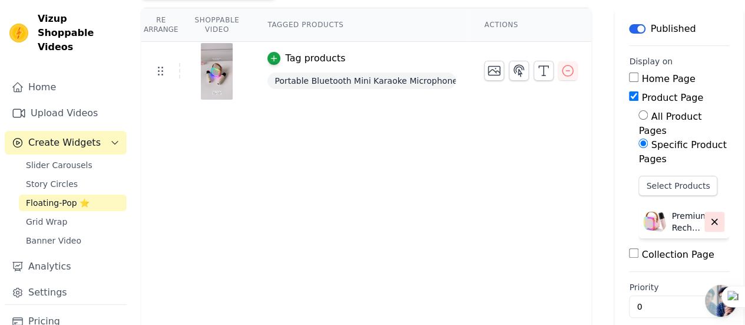
click at [709, 216] on icon "button" at bounding box center [714, 221] width 11 height 11
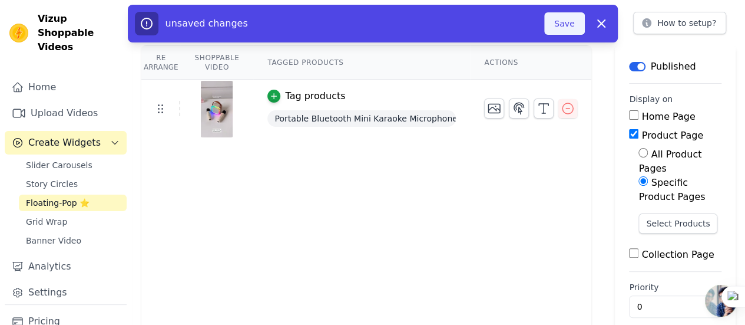
click at [571, 28] on button "Save" at bounding box center [564, 23] width 40 height 22
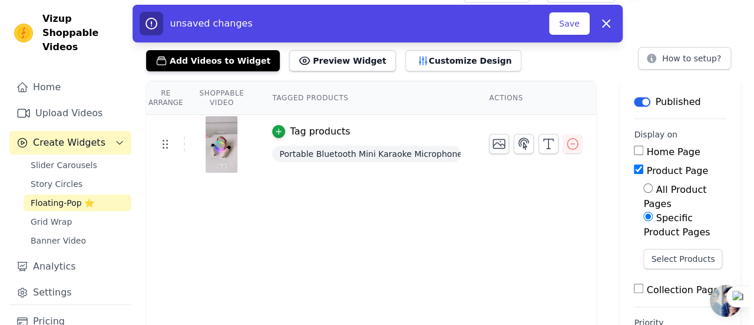
scroll to position [0, 0]
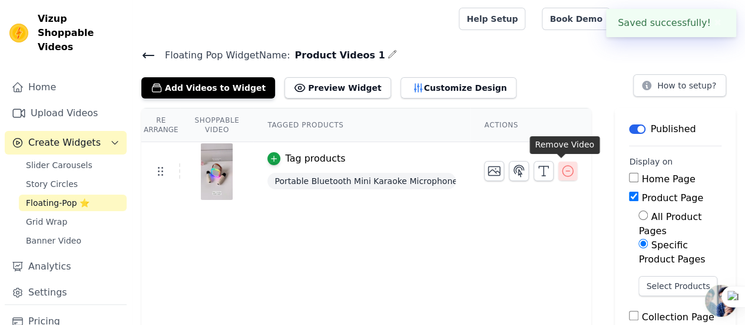
click at [566, 173] on icon "button" at bounding box center [567, 170] width 11 height 11
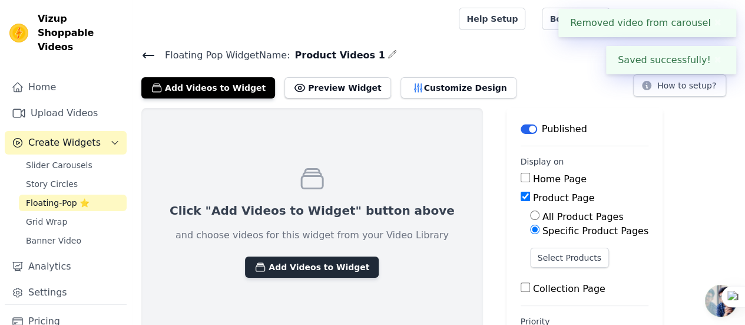
click at [296, 260] on button "Add Videos to Widget" at bounding box center [312, 266] width 134 height 21
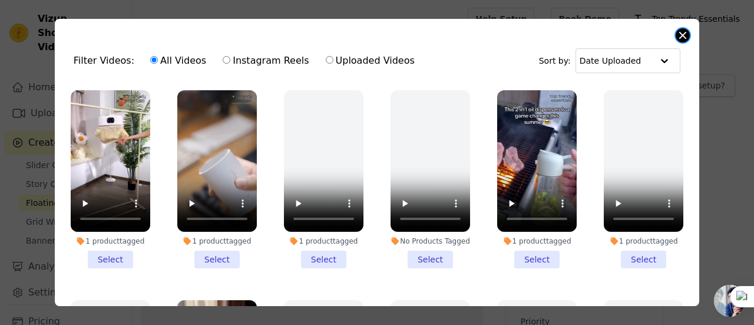
click at [678, 35] on button "Close modal" at bounding box center [683, 35] width 14 height 14
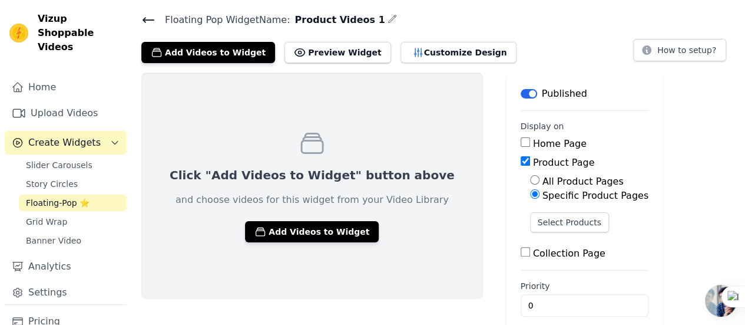
scroll to position [48, 0]
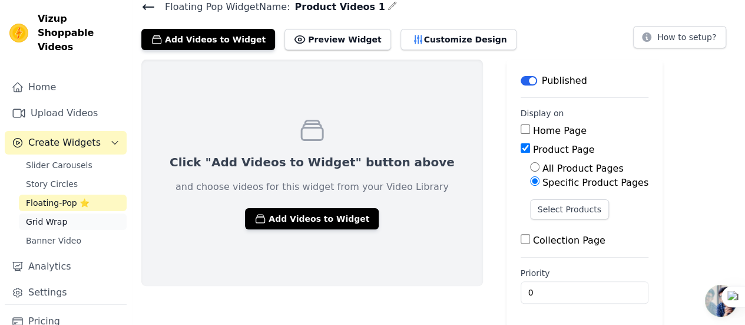
click at [54, 216] on span "Grid Wrap" at bounding box center [46, 222] width 41 height 12
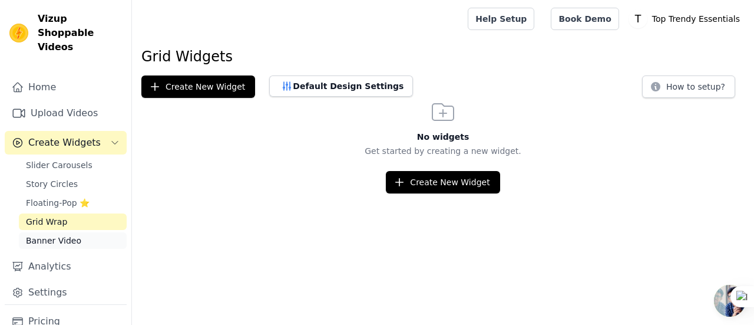
click at [52, 234] on span "Banner Video" at bounding box center [53, 240] width 55 height 12
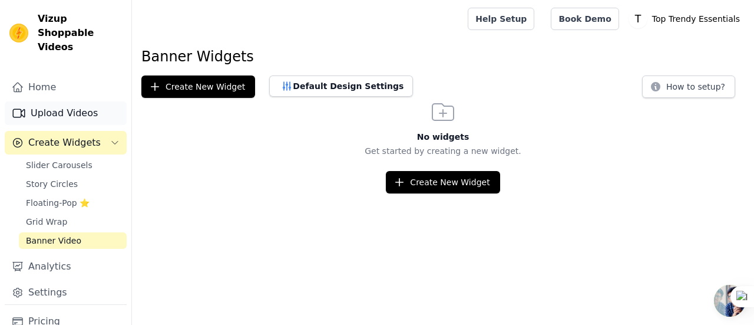
click at [34, 104] on link "Upload Videos" at bounding box center [66, 113] width 122 height 24
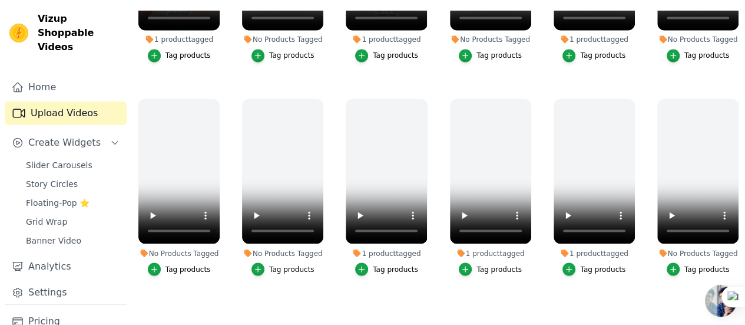
scroll to position [915, 0]
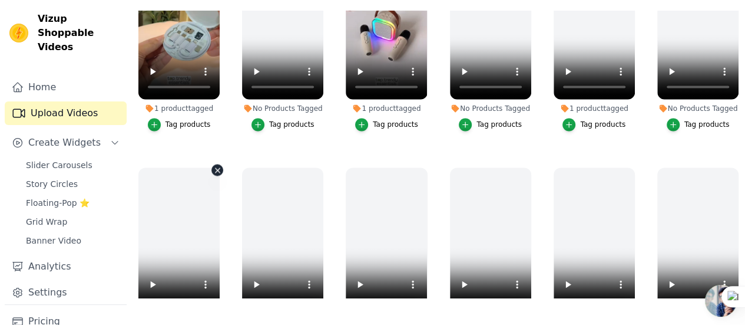
click at [213, 165] on icon "button" at bounding box center [217, 169] width 9 height 9
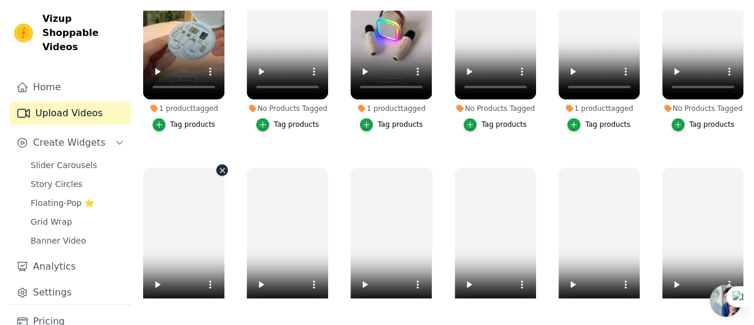
scroll to position [926, 0]
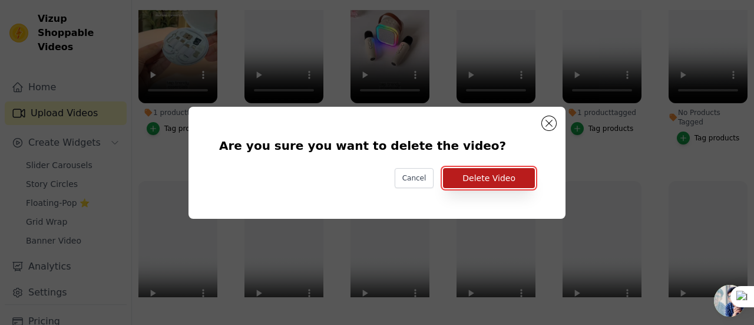
click at [481, 174] on button "Delete Video" at bounding box center [489, 178] width 92 height 20
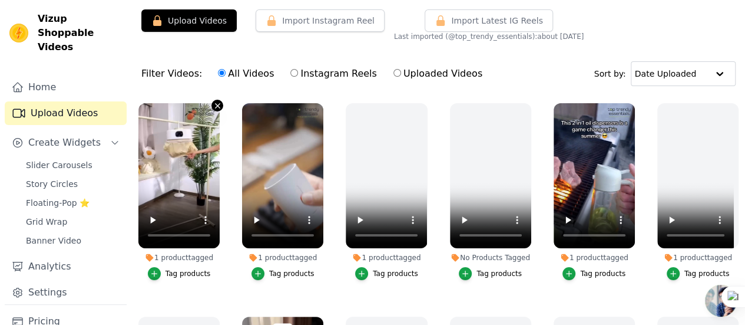
scroll to position [0, 0]
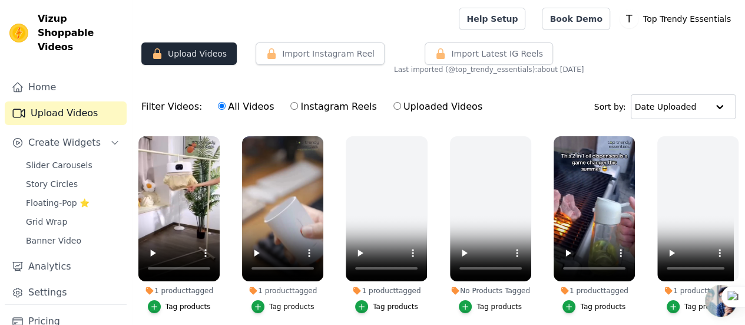
click at [194, 59] on button "Upload Videos" at bounding box center [188, 53] width 95 height 22
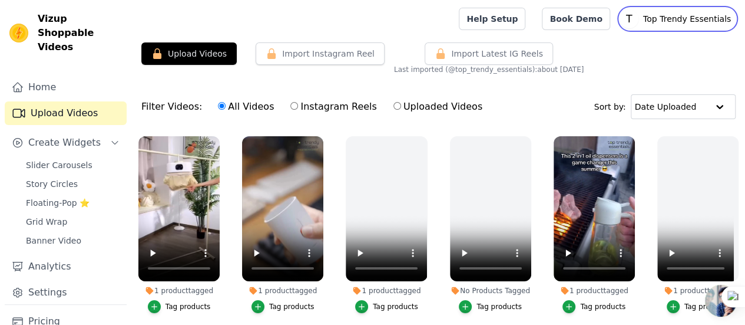
click at [670, 24] on p "Top Trendy Essentials" at bounding box center [686, 18] width 97 height 21
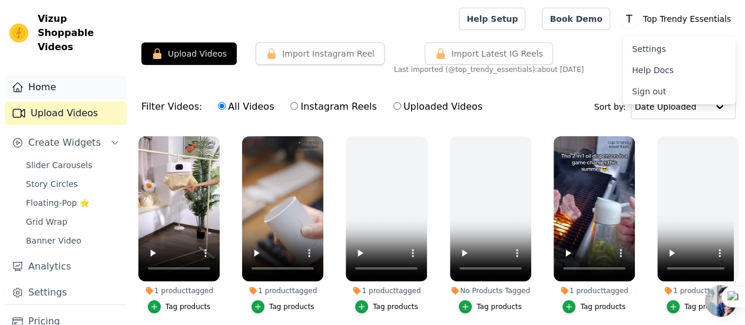
click at [41, 75] on link "Home" at bounding box center [66, 87] width 122 height 24
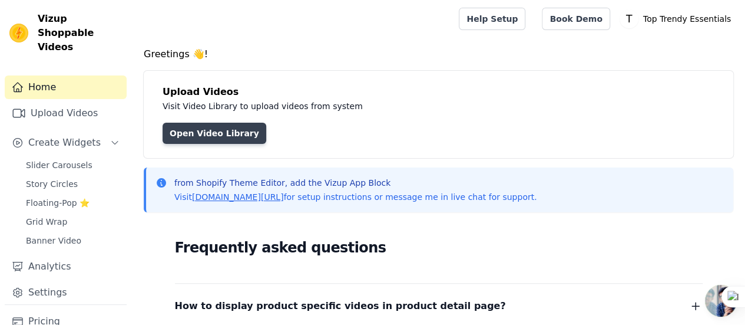
click at [209, 132] on link "Open Video Library" at bounding box center [215, 133] width 104 height 21
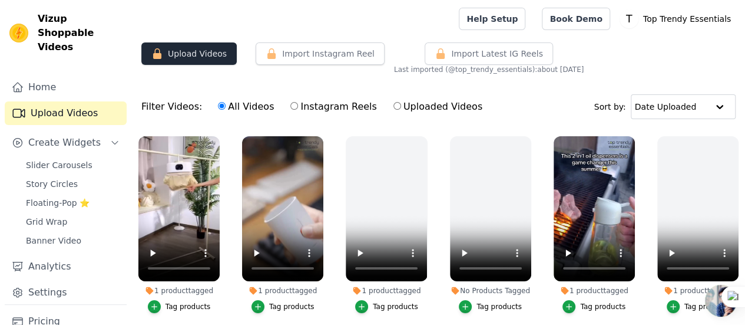
click at [199, 57] on button "Upload Videos" at bounding box center [188, 53] width 95 height 22
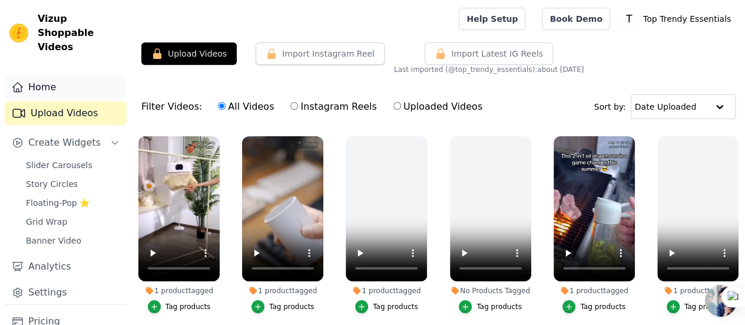
click at [34, 75] on link "Home" at bounding box center [66, 87] width 122 height 24
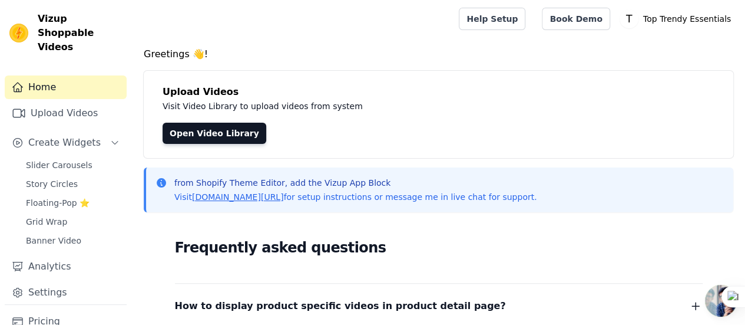
click at [37, 75] on link "Home" at bounding box center [66, 87] width 122 height 24
